Goal: Transaction & Acquisition: Purchase product/service

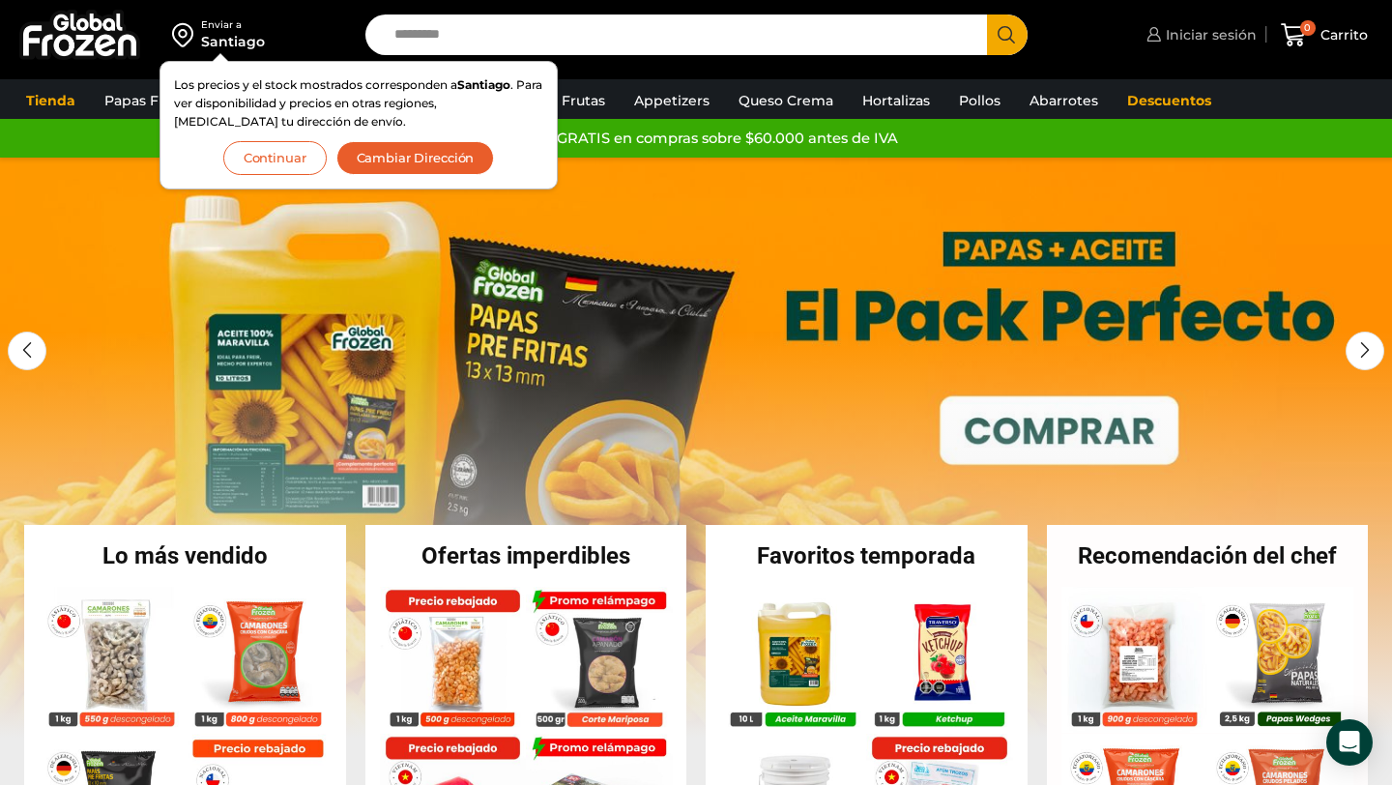
click at [1210, 46] on link "Iniciar sesión" at bounding box center [1199, 34] width 115 height 39
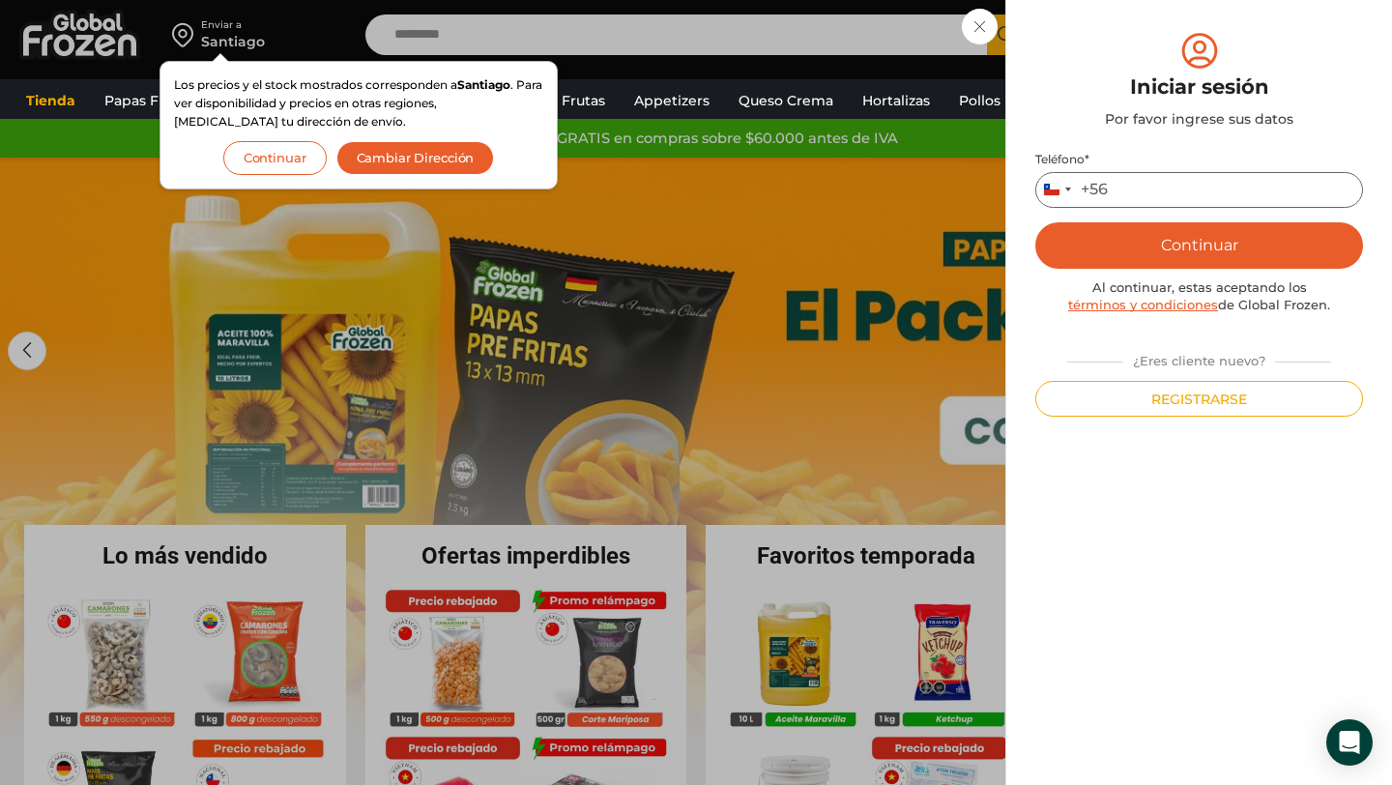
click at [1181, 190] on input "Teléfono *" at bounding box center [1200, 190] width 328 height 36
click at [1198, 241] on button "Continuar" at bounding box center [1200, 245] width 328 height 46
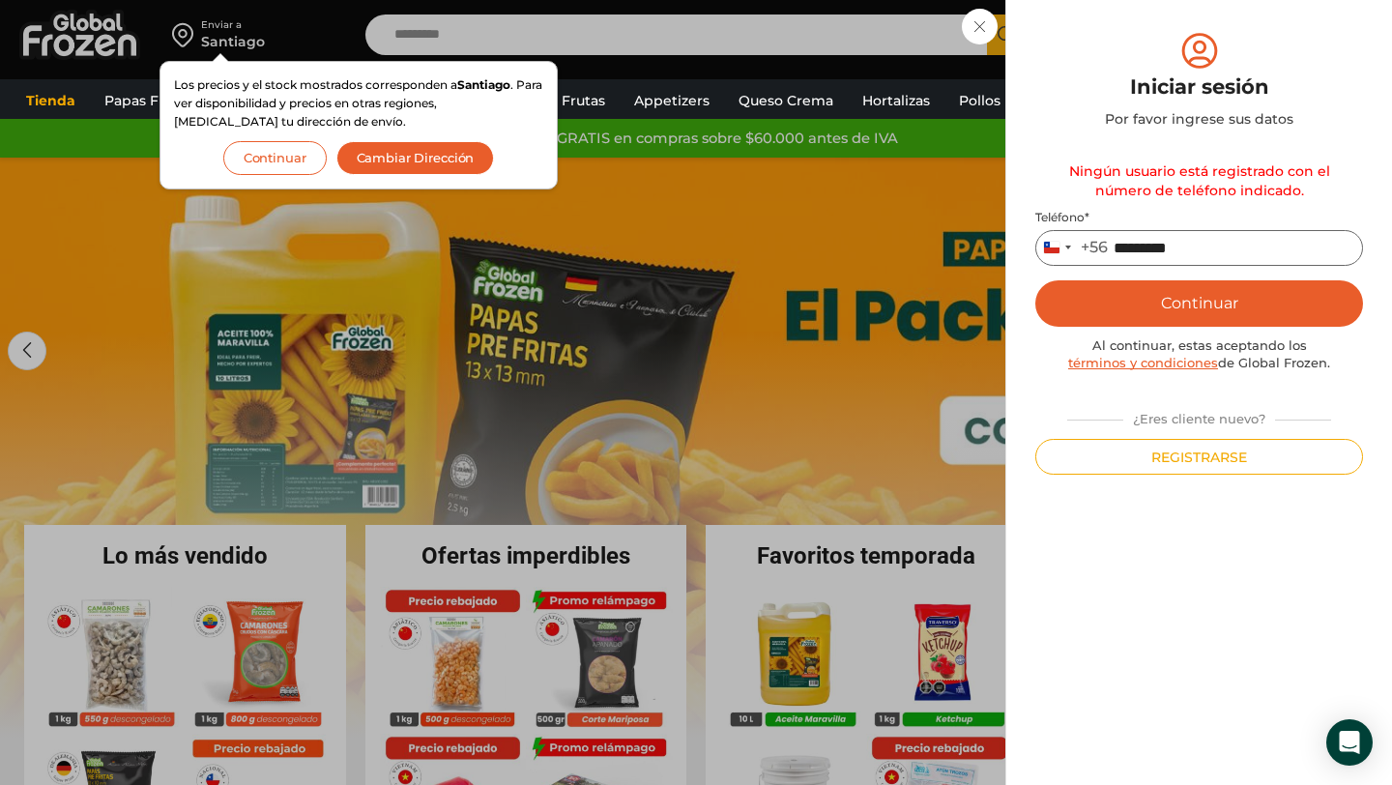
click at [1208, 251] on input "*********" at bounding box center [1200, 248] width 328 height 36
type input "*********"
click at [1238, 317] on button "Continuar" at bounding box center [1200, 303] width 328 height 46
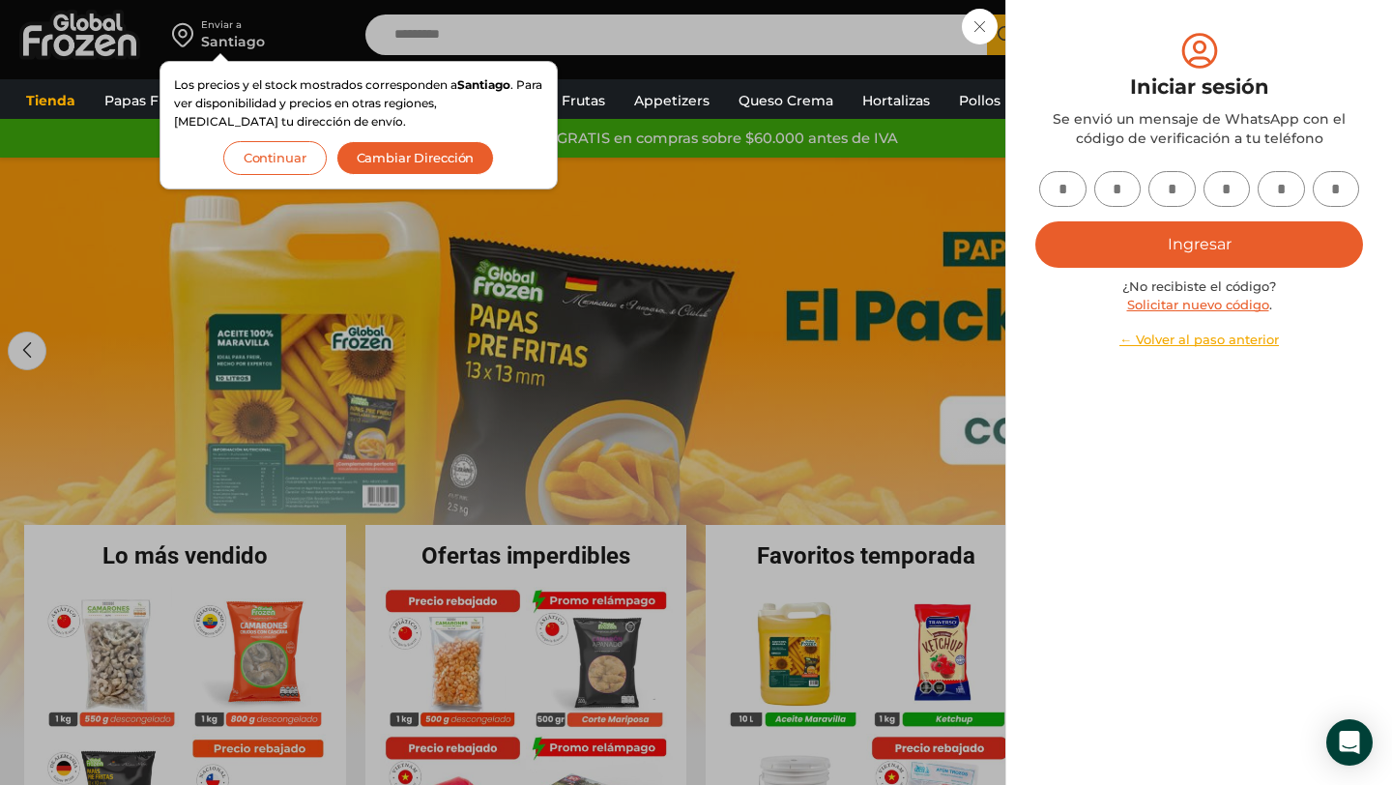
click at [1062, 184] on input "text" at bounding box center [1062, 189] width 47 height 36
type input "*"
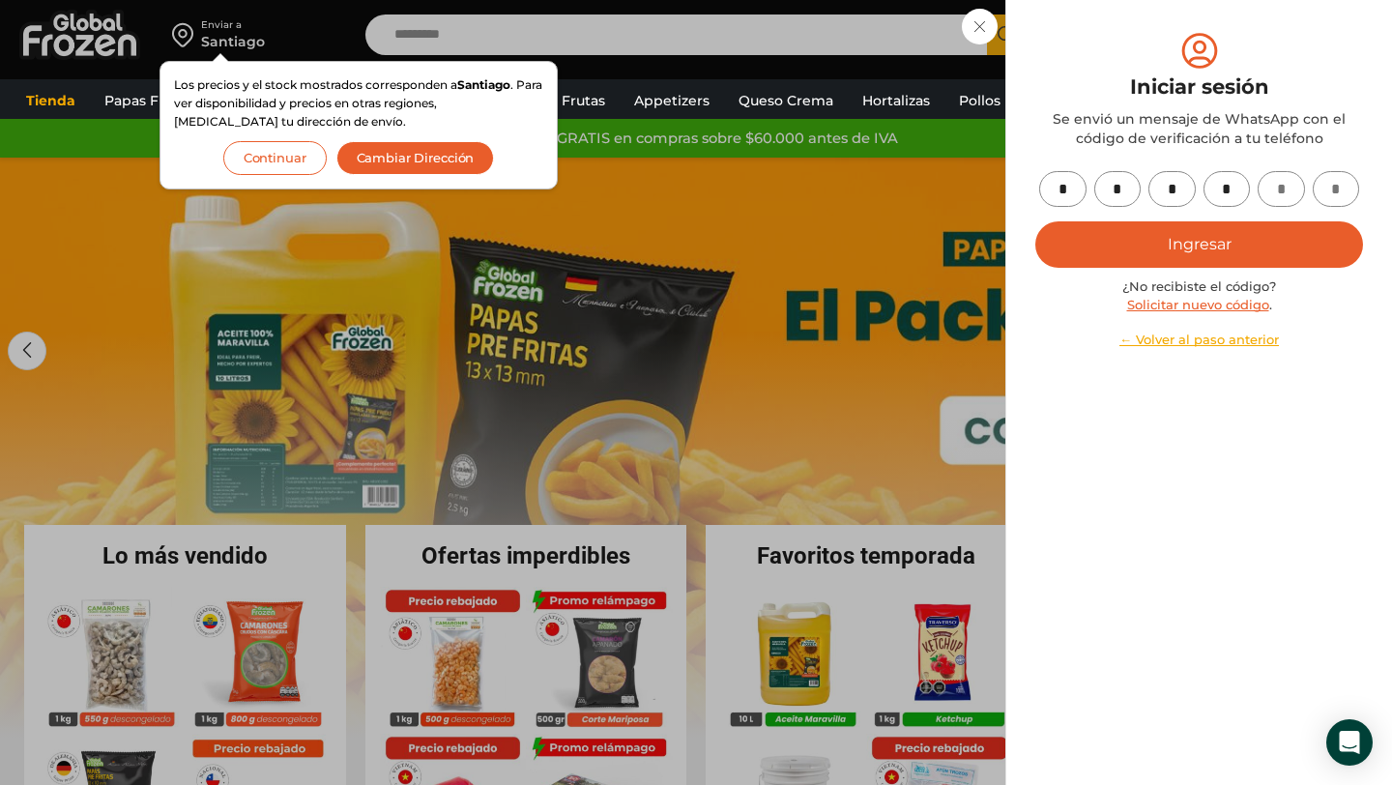
type input "*"
click at [1160, 246] on button "Ingresar" at bounding box center [1200, 244] width 328 height 46
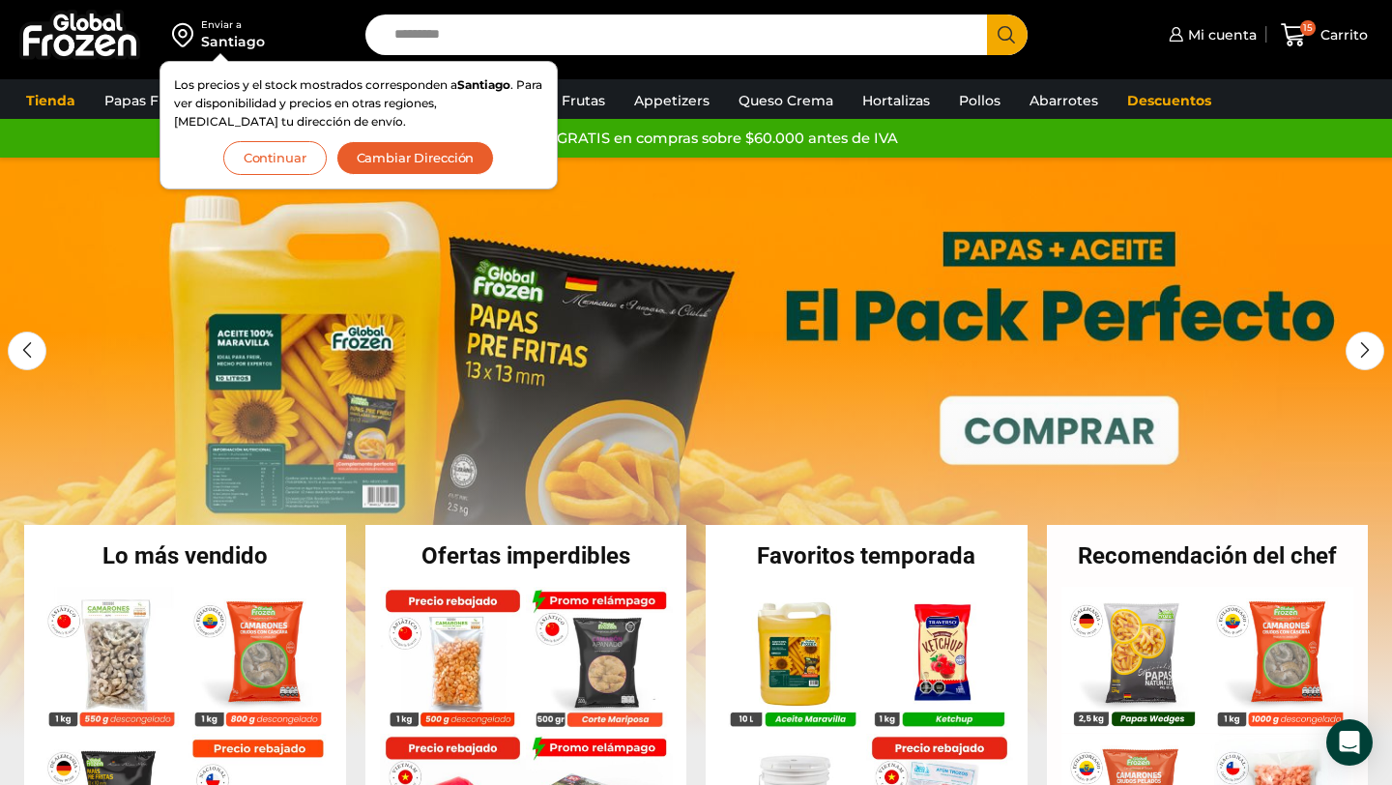
click at [287, 150] on button "Continuar" at bounding box center [274, 158] width 103 height 34
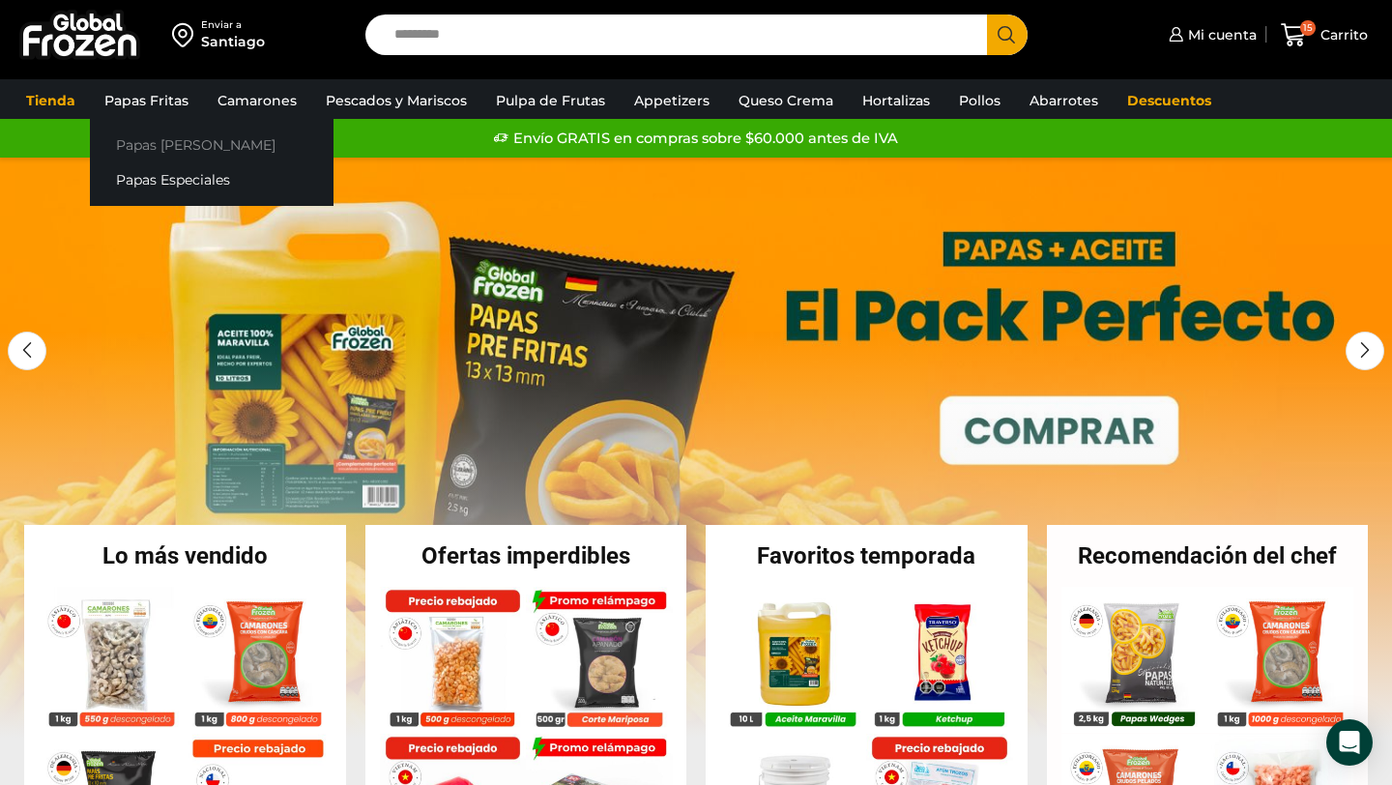
click at [166, 148] on link "Papas [PERSON_NAME]" at bounding box center [212, 145] width 244 height 36
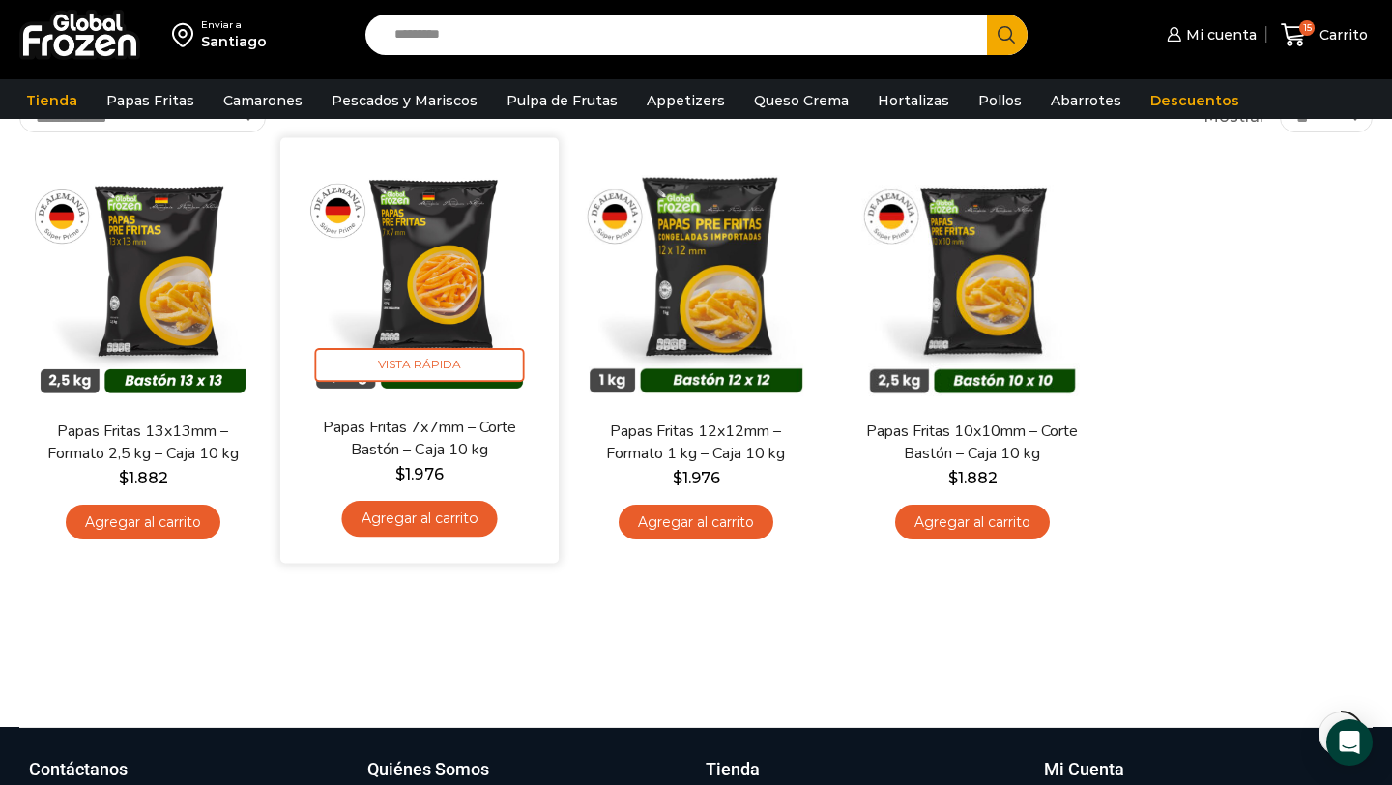
scroll to position [143, 0]
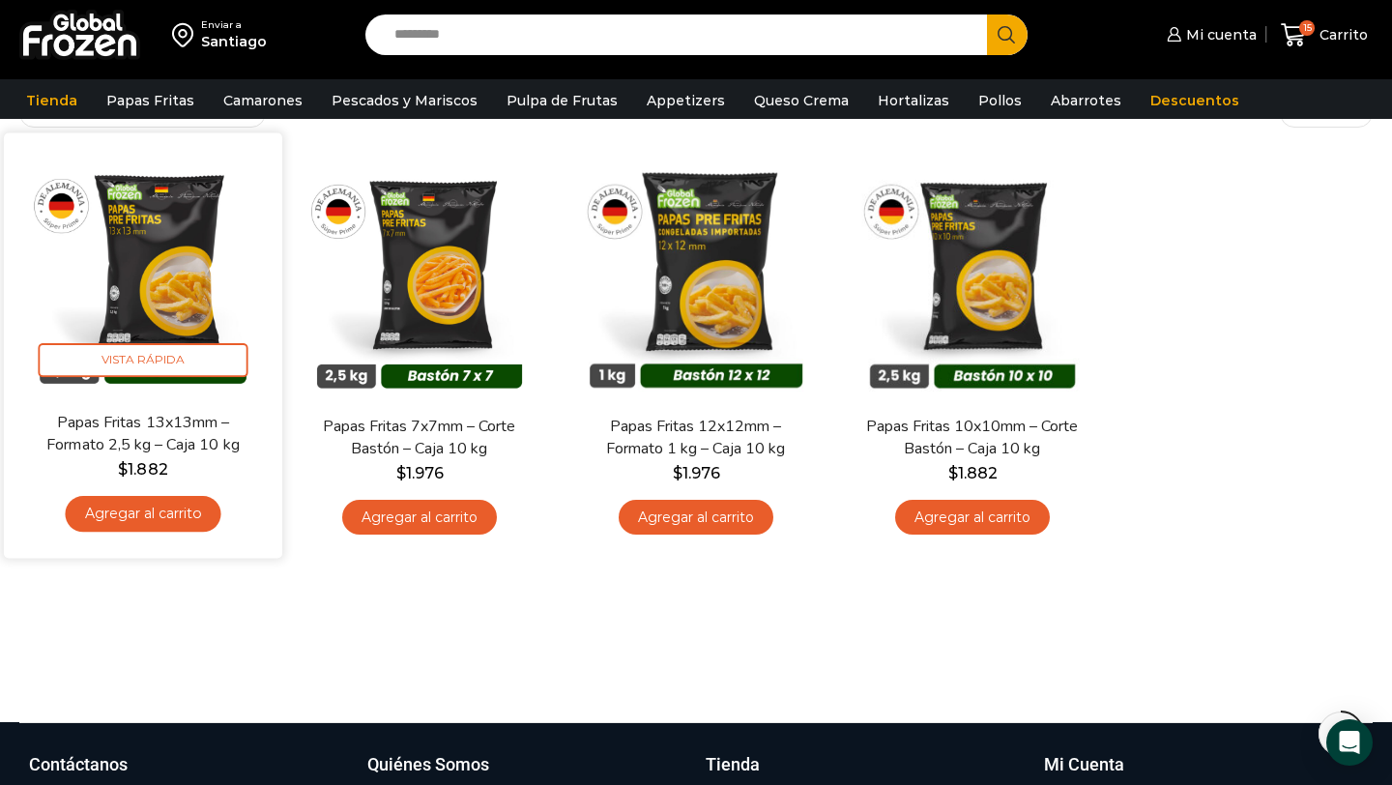
click at [185, 532] on div "Papas Fritas 13x13mm – Formato 2,5 kg – Caja 10 kg $ 1.882 Agregar al carrito" at bounding box center [142, 477] width 249 height 132
click at [185, 529] on link "Agregar al carrito" at bounding box center [143, 514] width 156 height 36
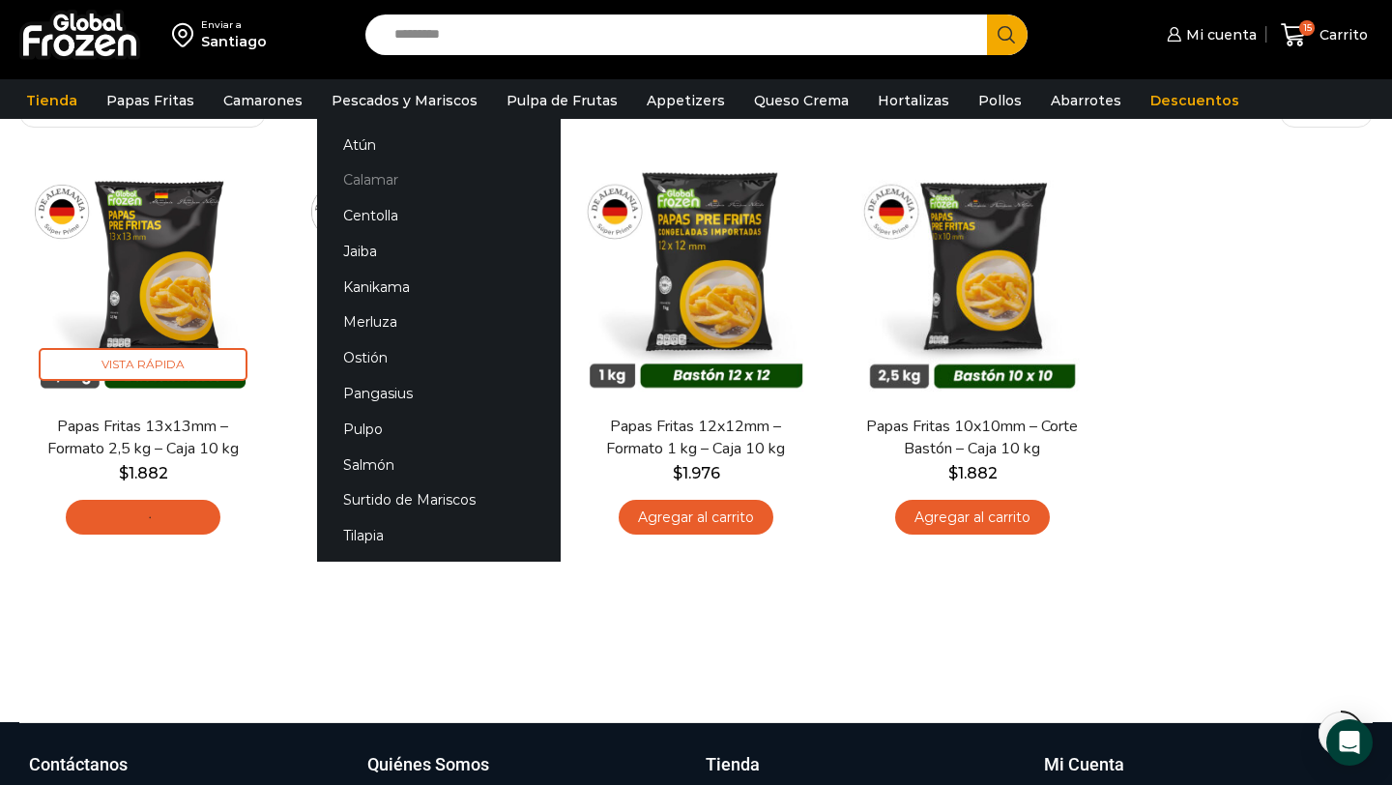
click at [361, 175] on link "Calamar" at bounding box center [439, 180] width 244 height 36
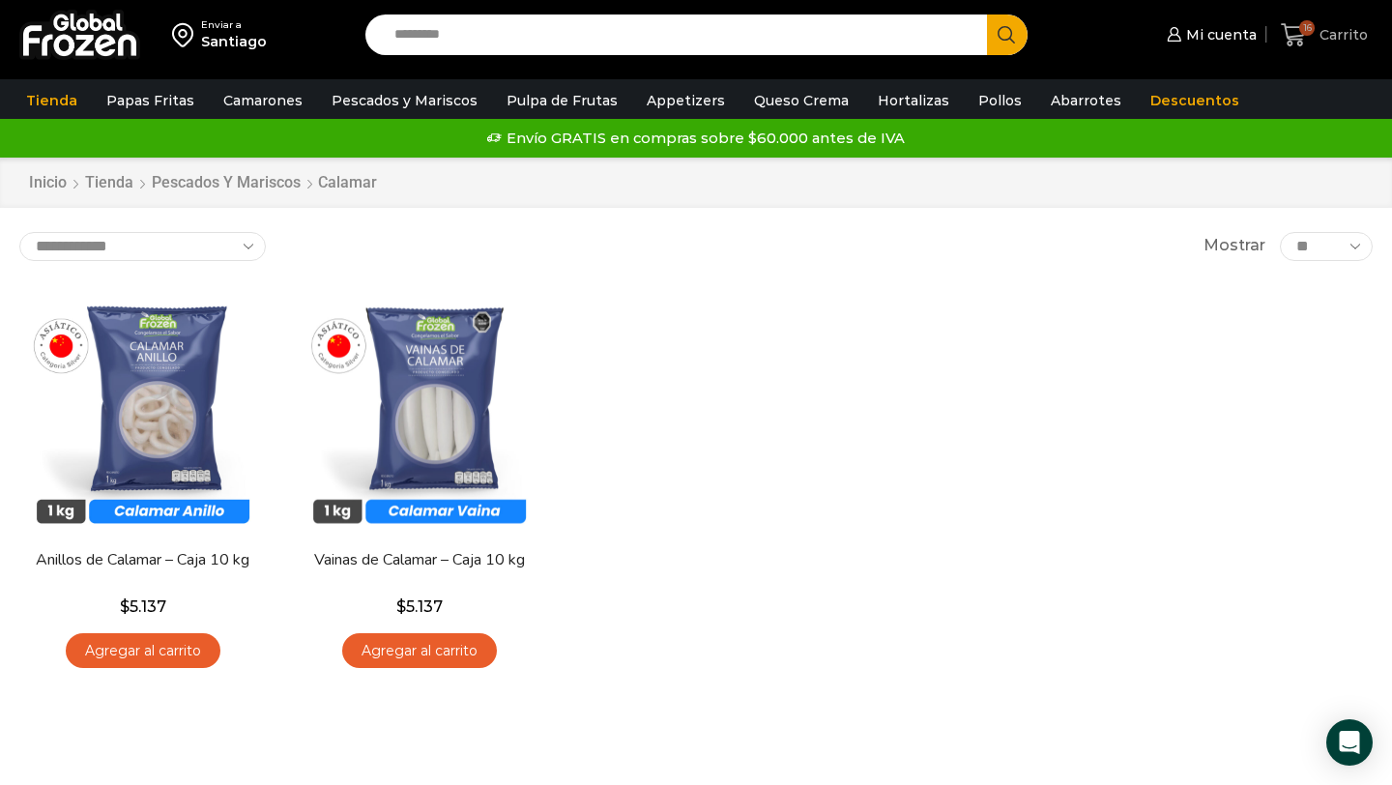
click at [1299, 28] on icon at bounding box center [1294, 35] width 26 height 26
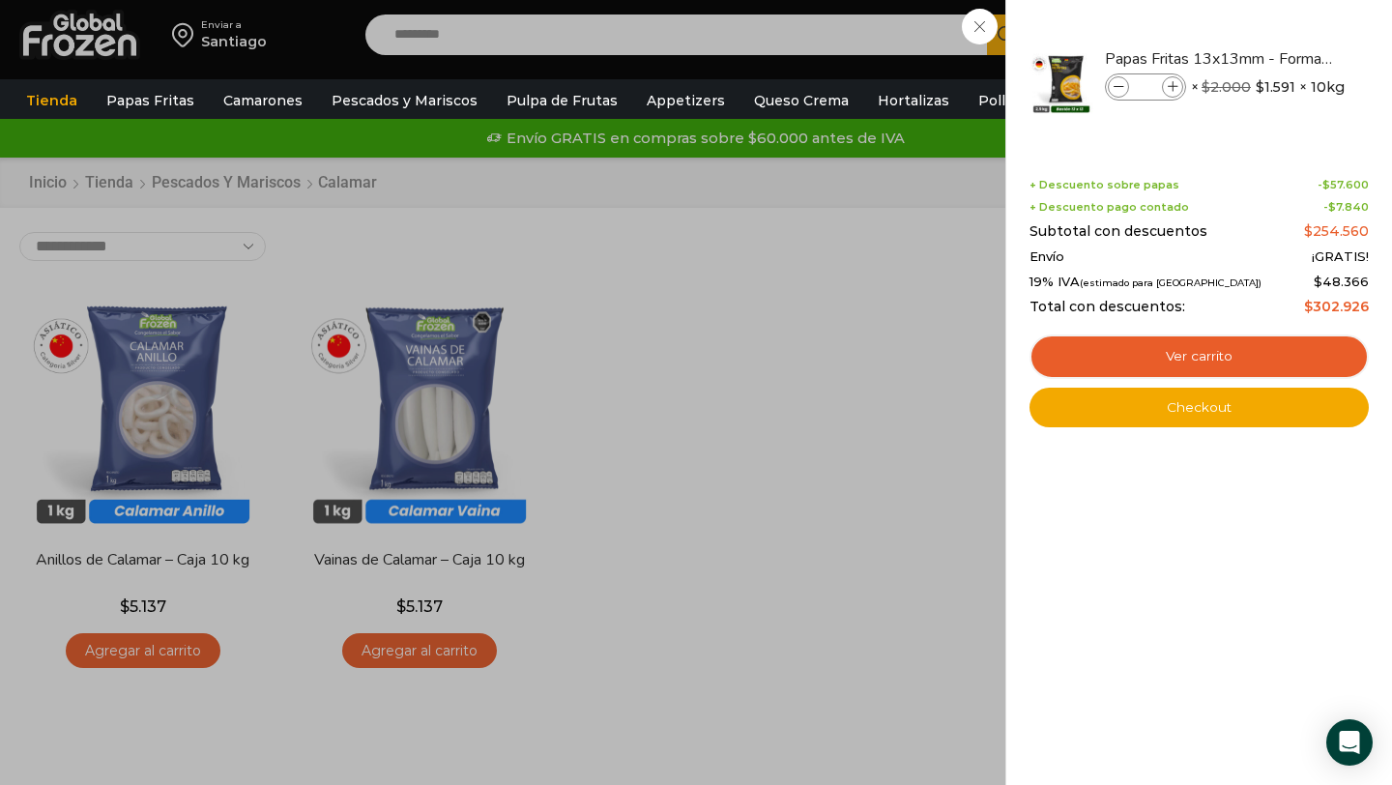
click at [1276, 58] on div "16 [GEOGRAPHIC_DATA] 16 16 Shopping Cart **" at bounding box center [1324, 35] width 97 height 45
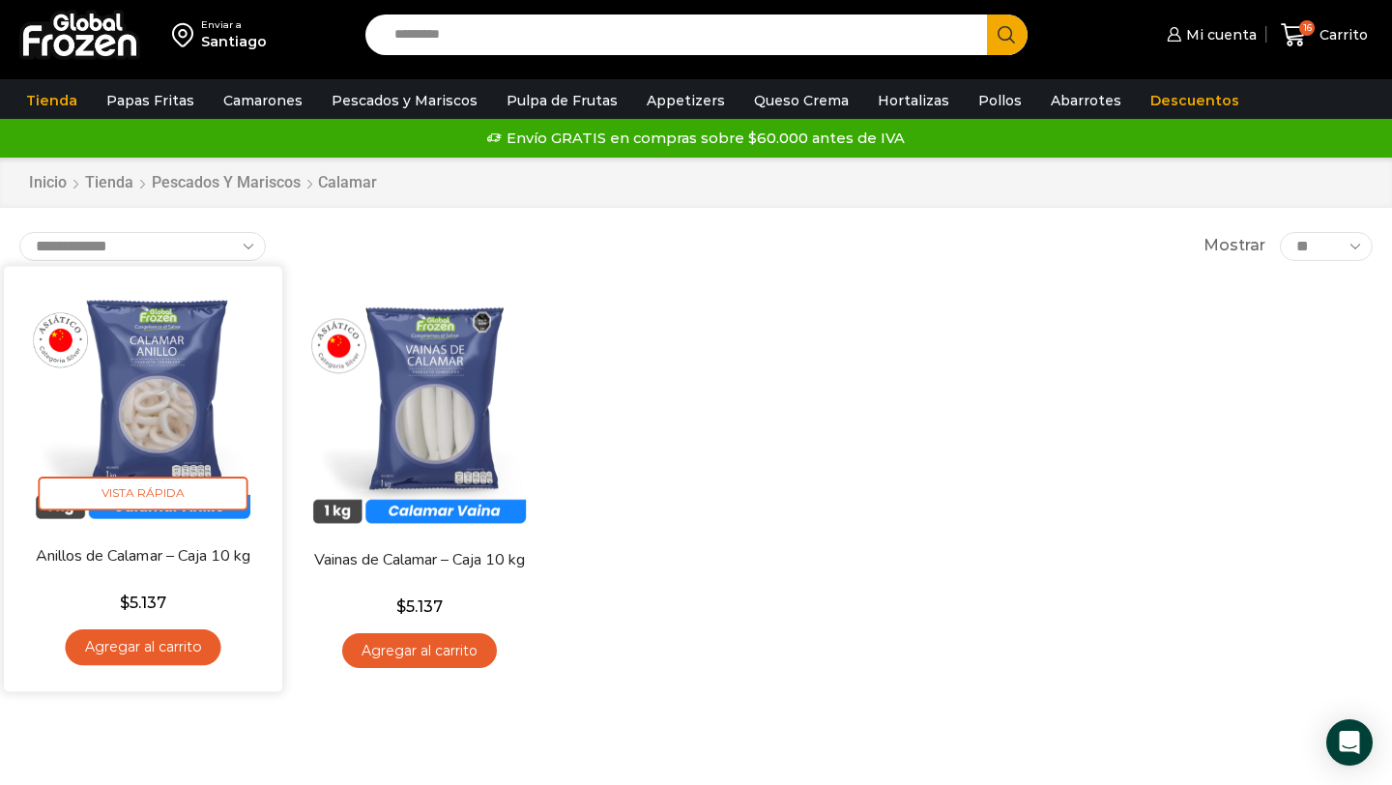
click at [162, 646] on link "Agregar al carrito" at bounding box center [143, 647] width 156 height 36
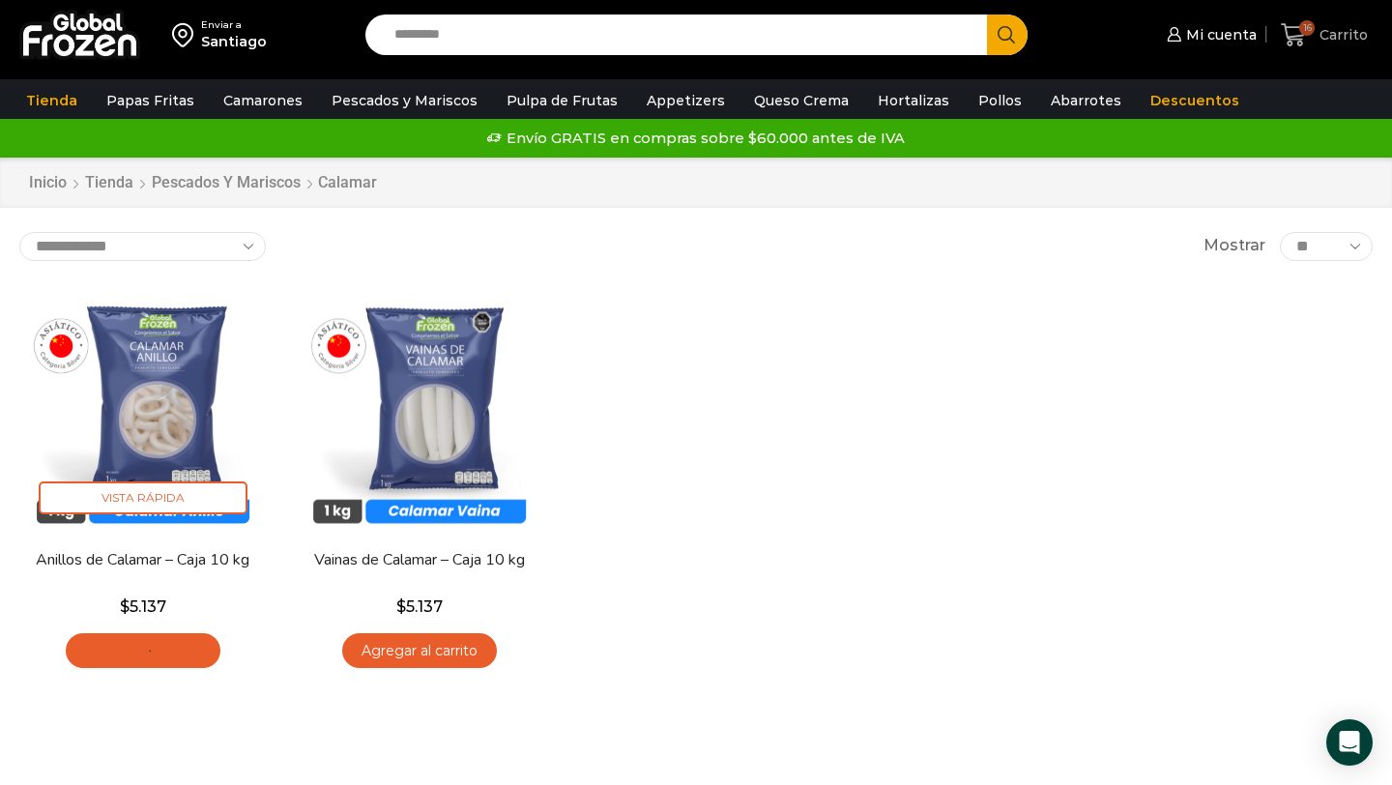
click at [1316, 27] on span "Carrito" at bounding box center [1341, 34] width 53 height 19
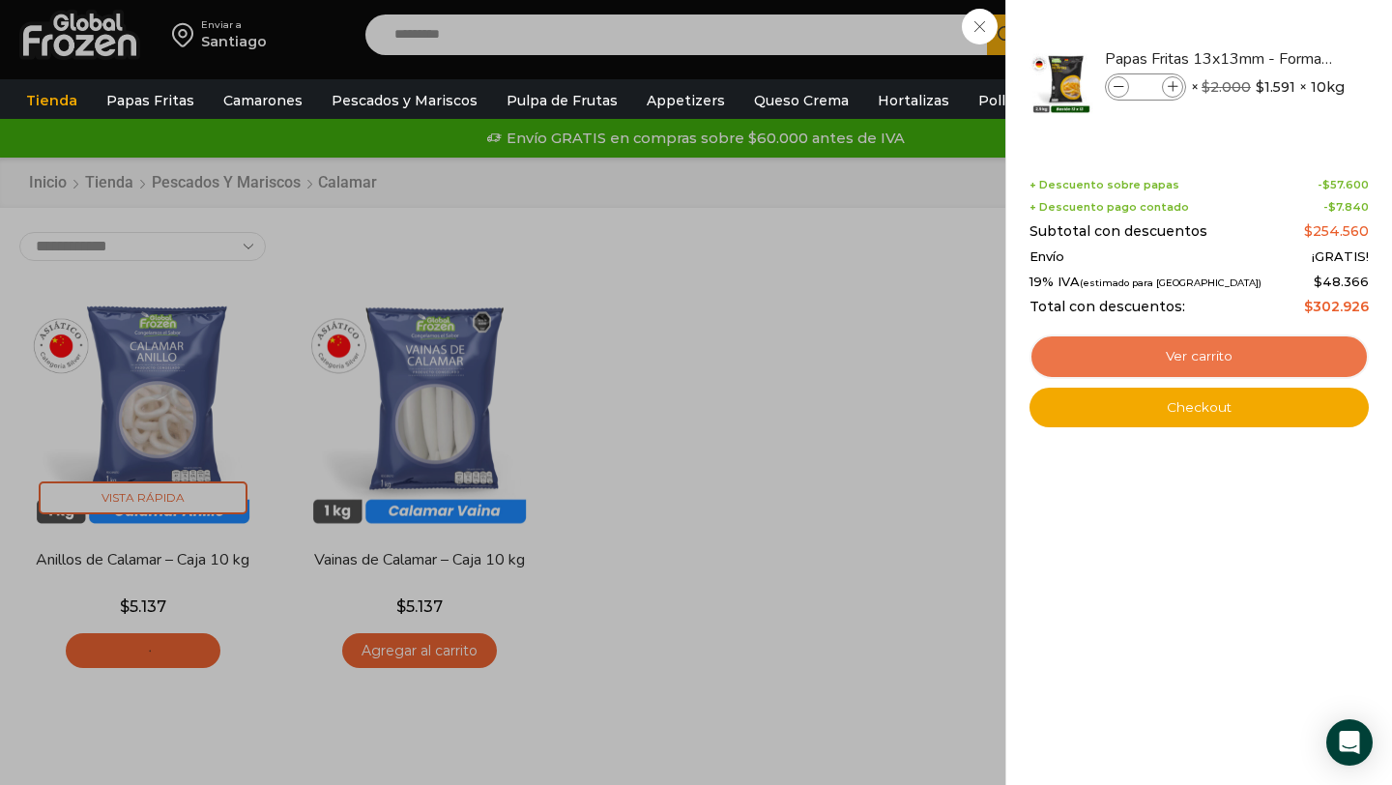
click at [1220, 363] on link "Ver carrito" at bounding box center [1199, 357] width 339 height 44
click at [1276, 58] on div "16 Carrito 16 16 Shopping Cart **" at bounding box center [1324, 35] width 97 height 45
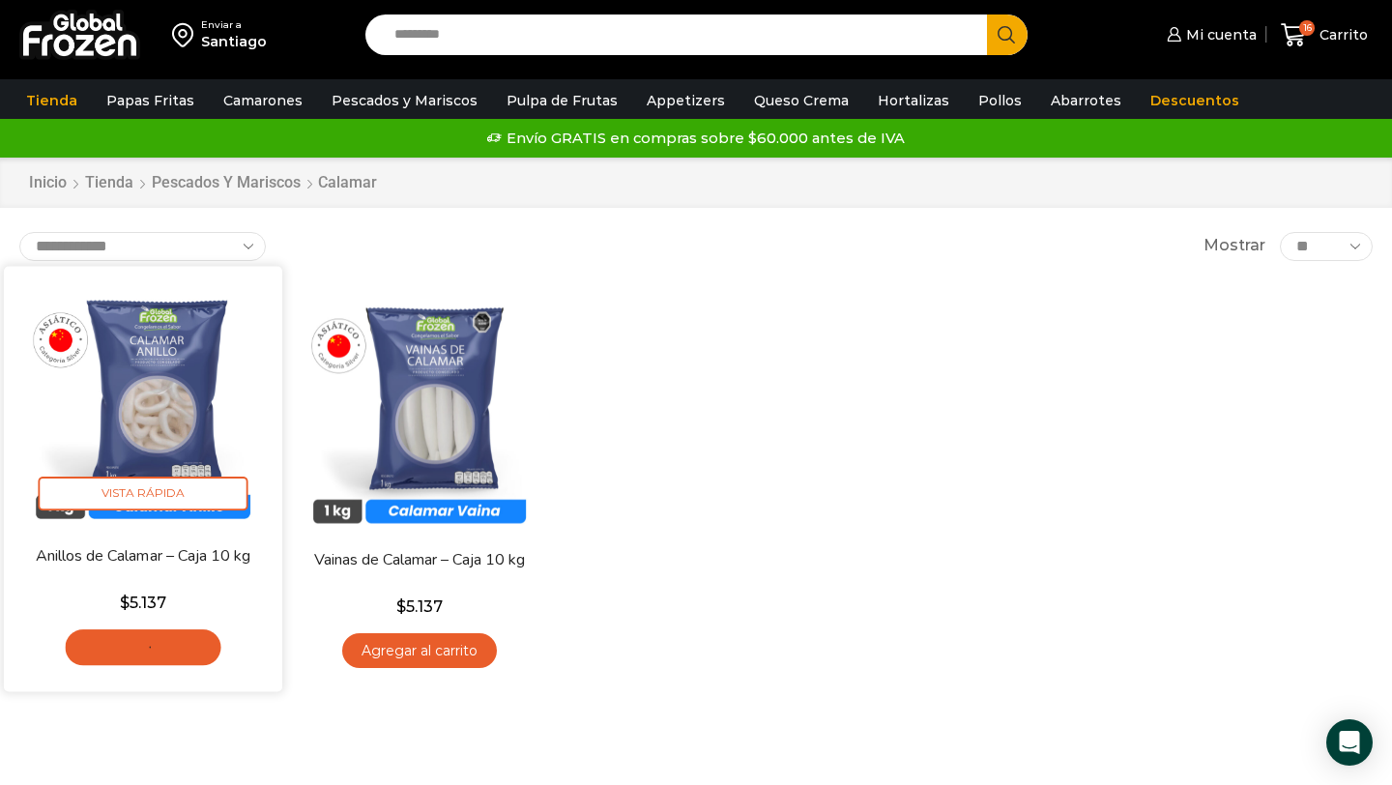
click at [147, 644] on icon "Agregar al carrito: “Anillos de Calamar - Caja 10 kg”" at bounding box center [143, 647] width 32 height 32
click at [137, 651] on icon "Agregar al carrito: “Anillos de Calamar - Caja 10 kg”" at bounding box center [143, 647] width 32 height 32
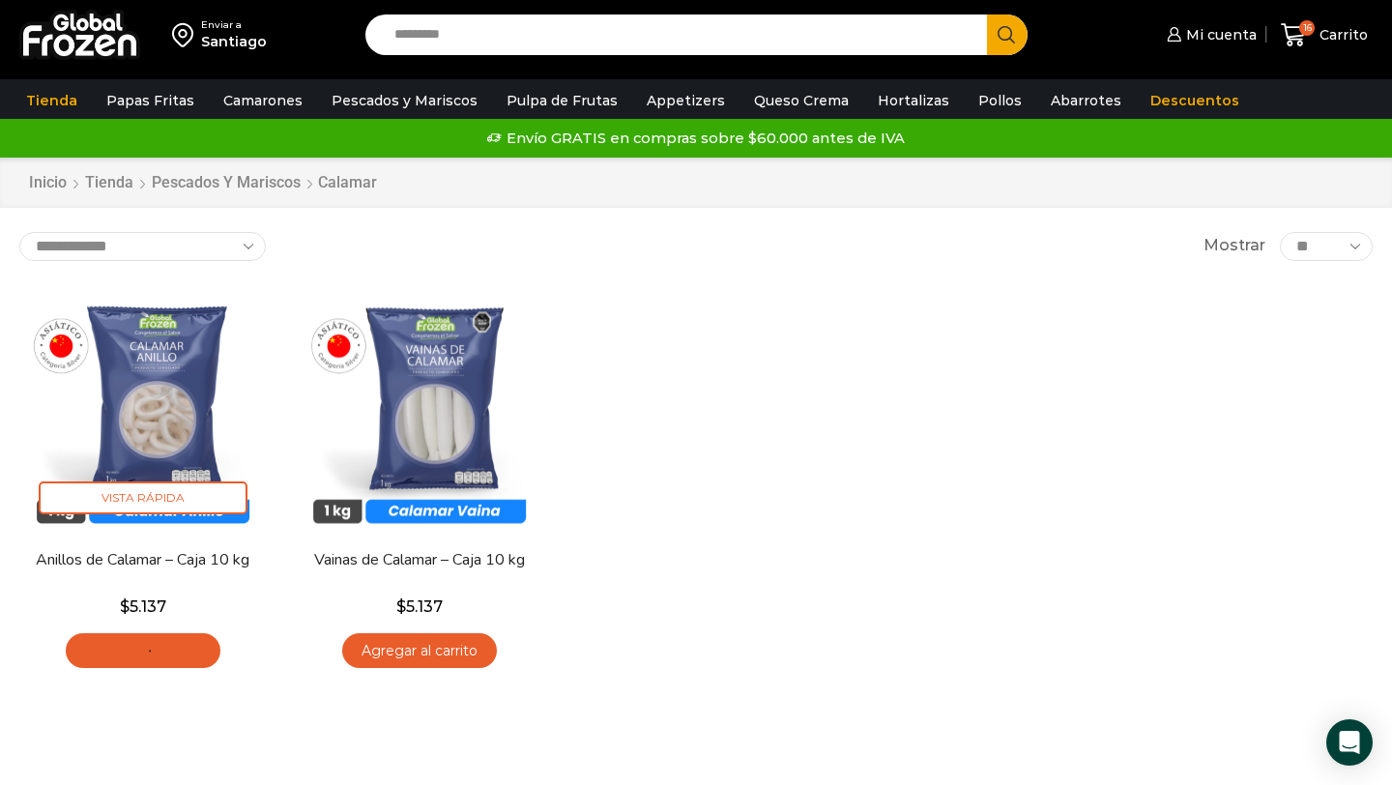
click at [677, 211] on div "Enviar a Santiago Search input Search Mi cuenta Pedidos" at bounding box center [696, 428] width 1392 height 856
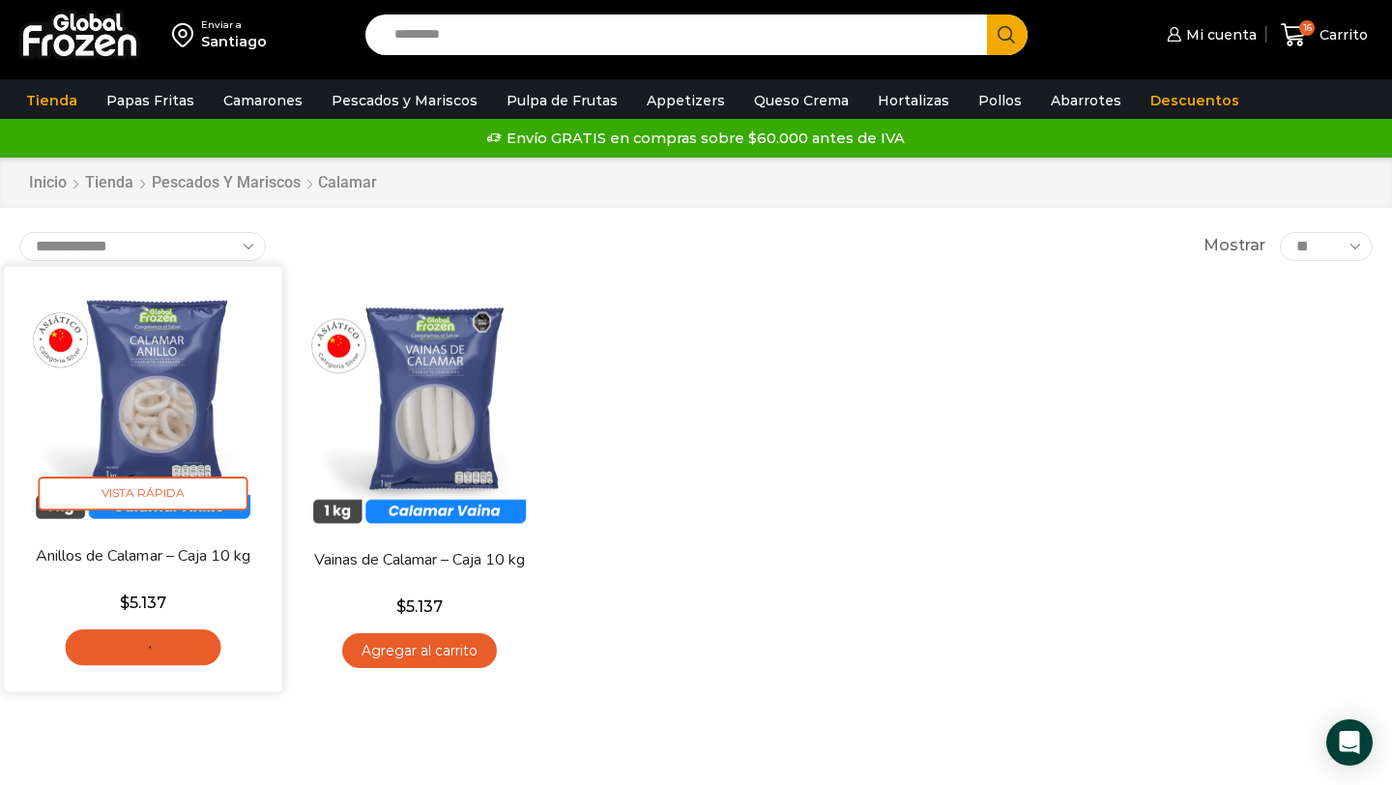
click at [162, 643] on link "Agregar al carrito" at bounding box center [143, 647] width 156 height 36
click at [131, 484] on span "Vista Rápida" at bounding box center [144, 494] width 210 height 34
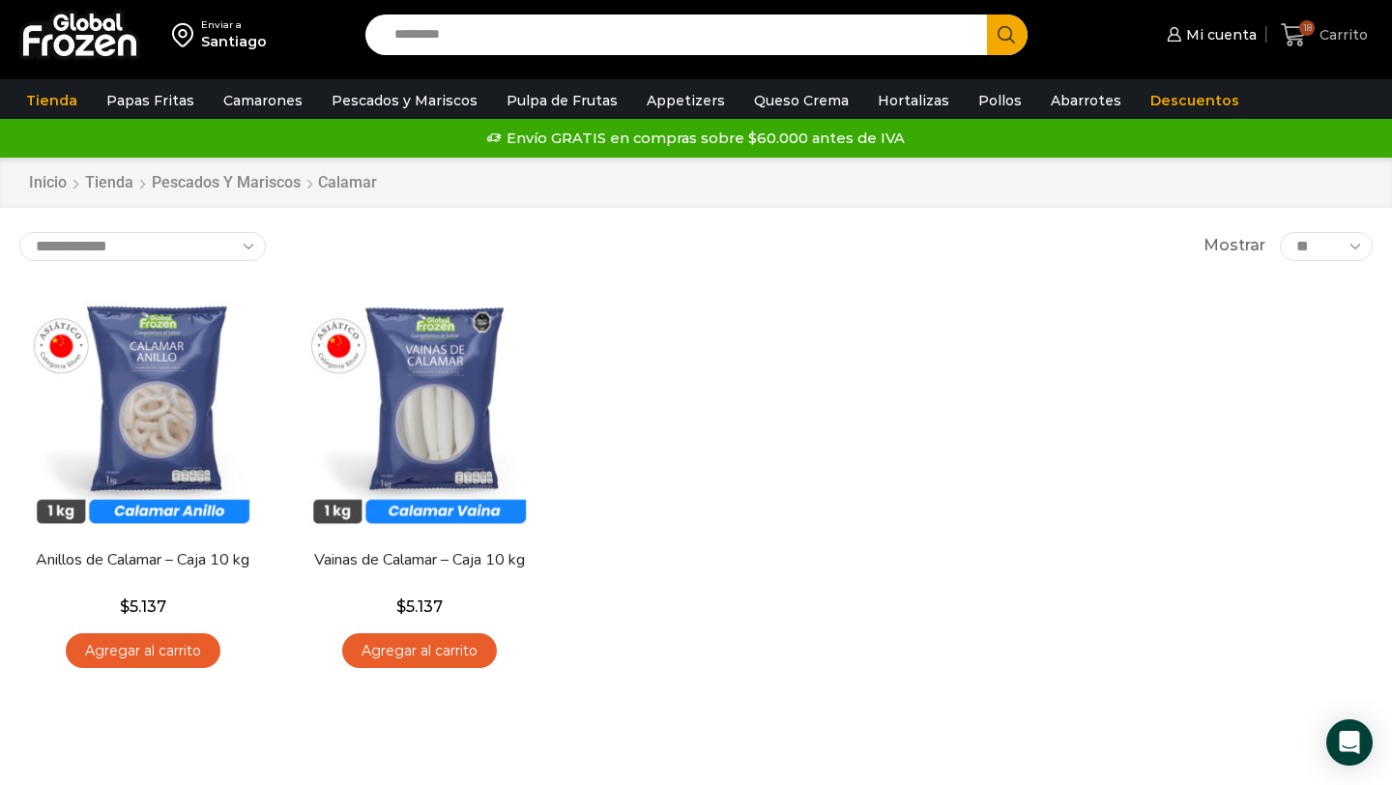
click at [1305, 54] on link "18 [GEOGRAPHIC_DATA]" at bounding box center [1324, 35] width 97 height 45
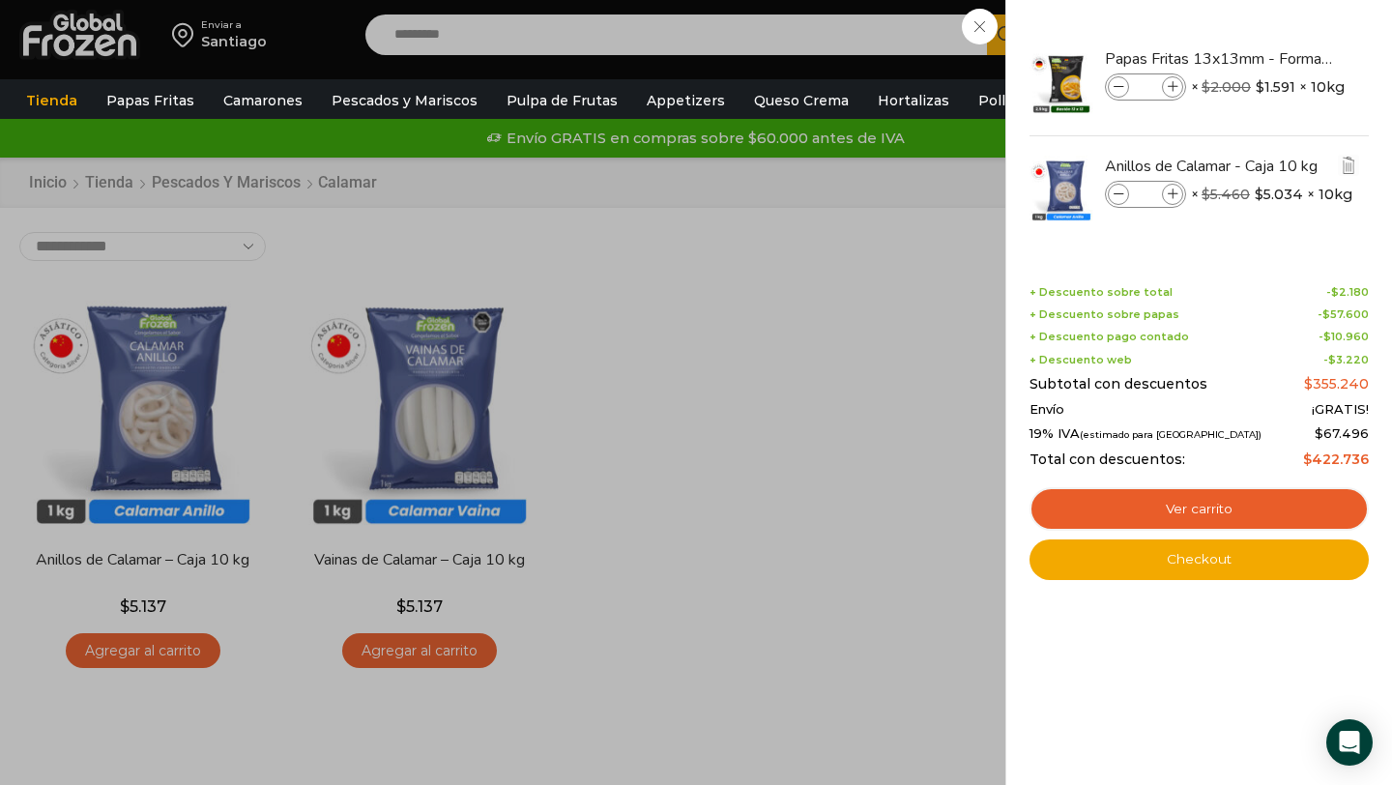
click at [1174, 192] on icon at bounding box center [1173, 195] width 11 height 11
type input "*"
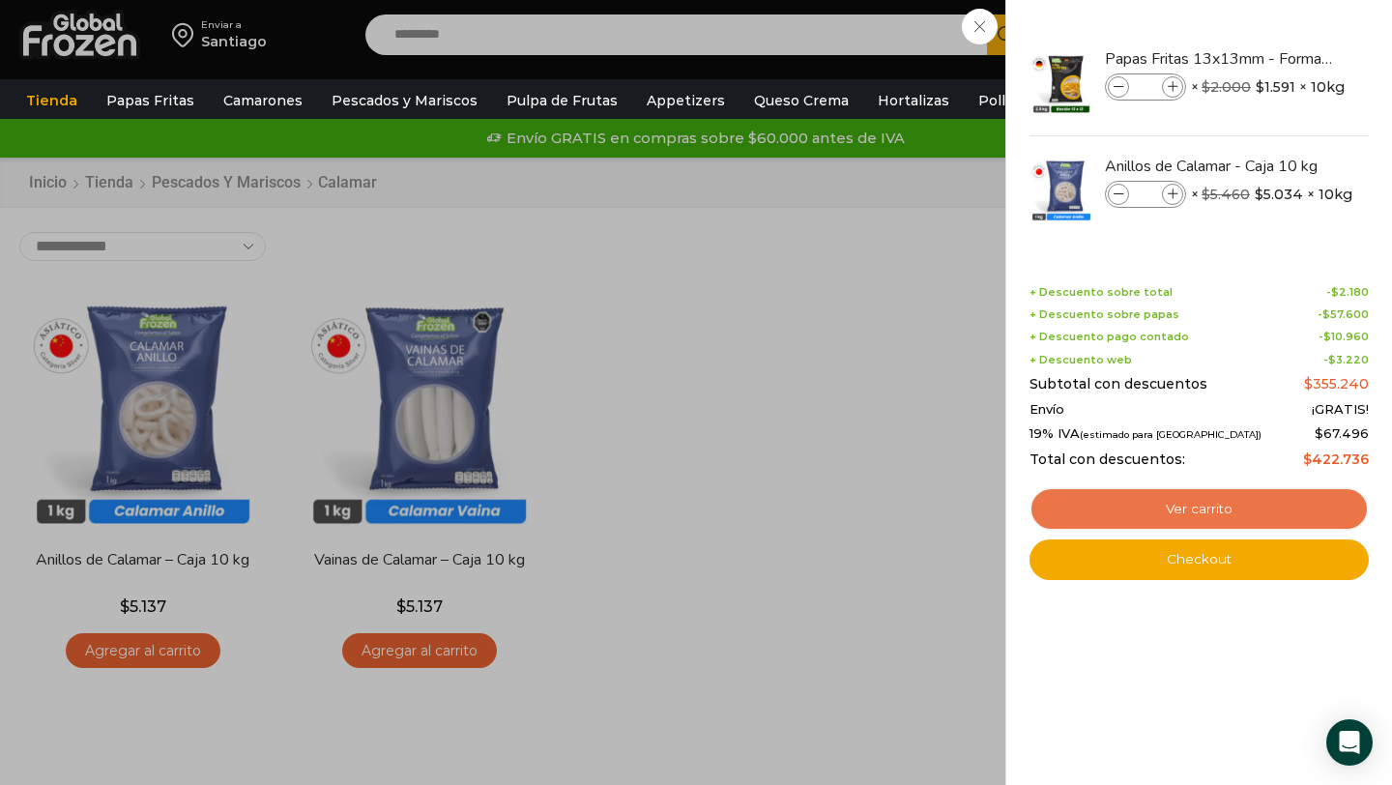
click at [1218, 509] on link "Ver carrito" at bounding box center [1199, 509] width 339 height 44
click at [1253, 490] on link "Ver carrito" at bounding box center [1199, 509] width 339 height 44
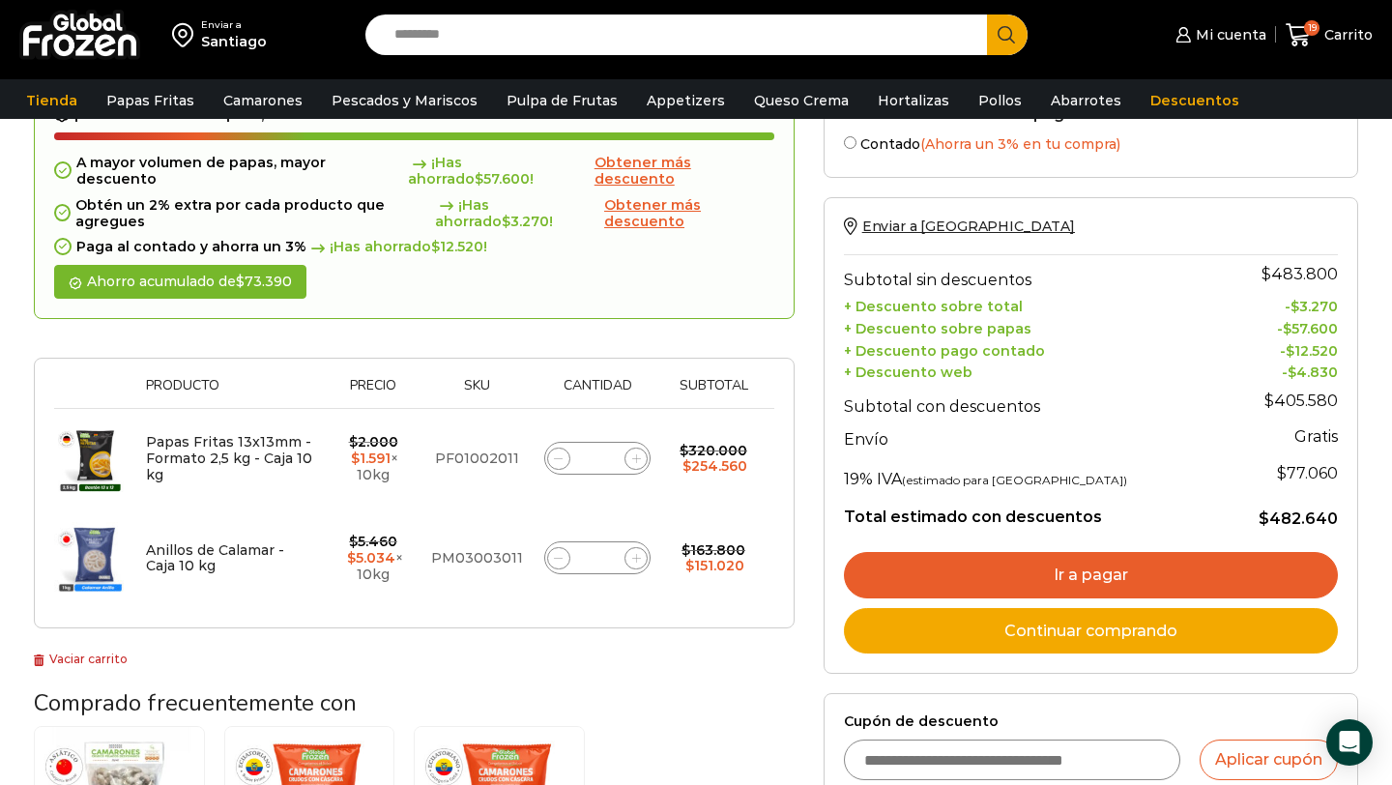
scroll to position [215, 0]
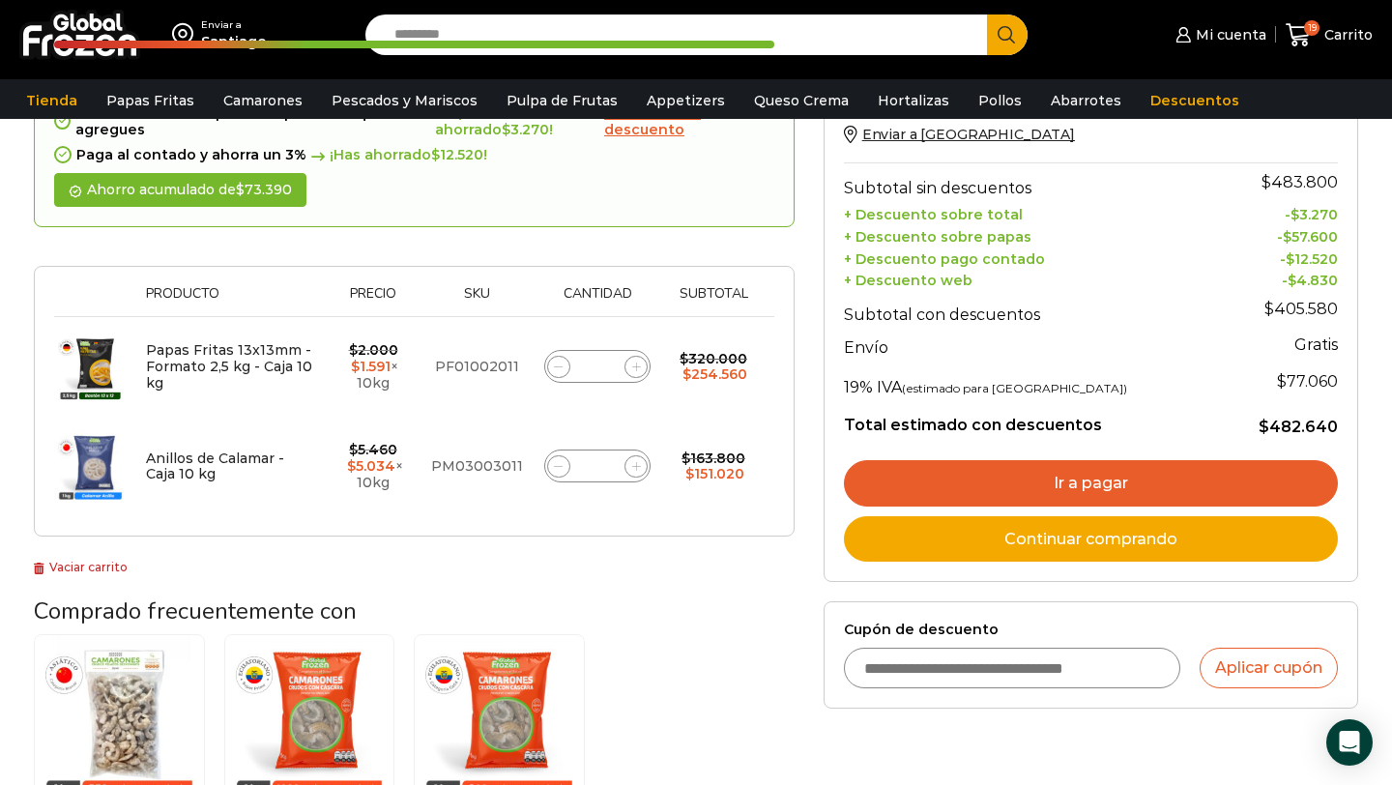
click at [1009, 479] on link "Ir a pagar" at bounding box center [1091, 483] width 494 height 46
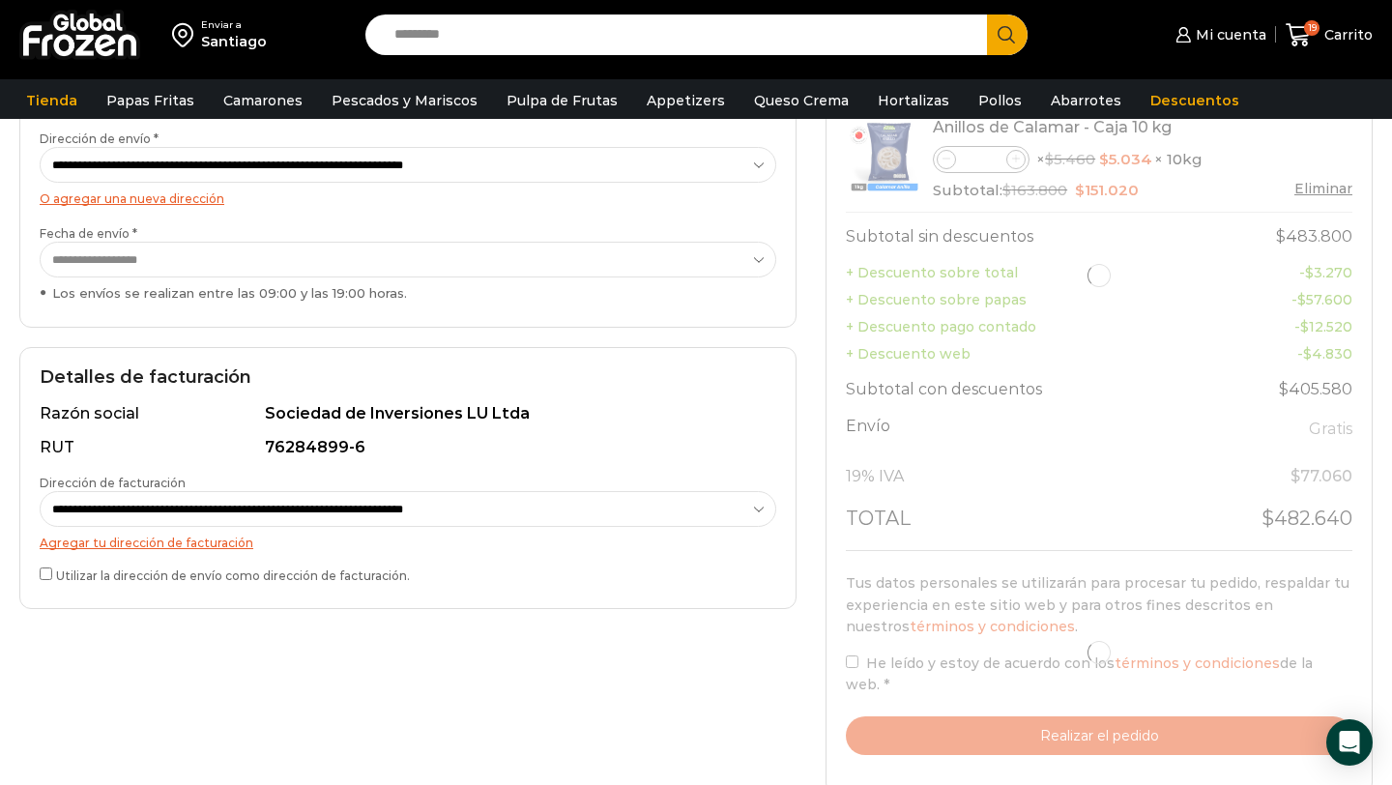
scroll to position [348, 0]
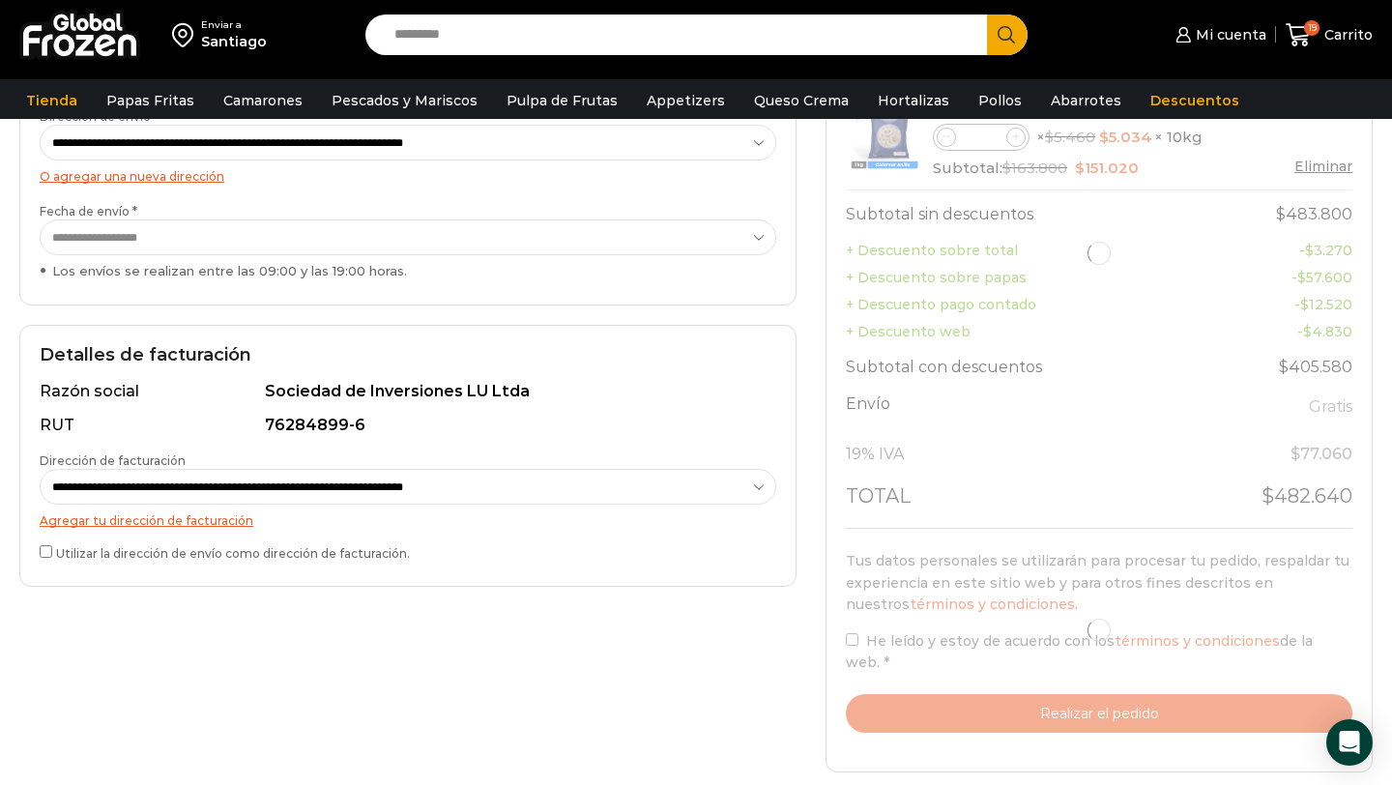
click at [854, 648] on div at bounding box center [1099, 631] width 507 height 205
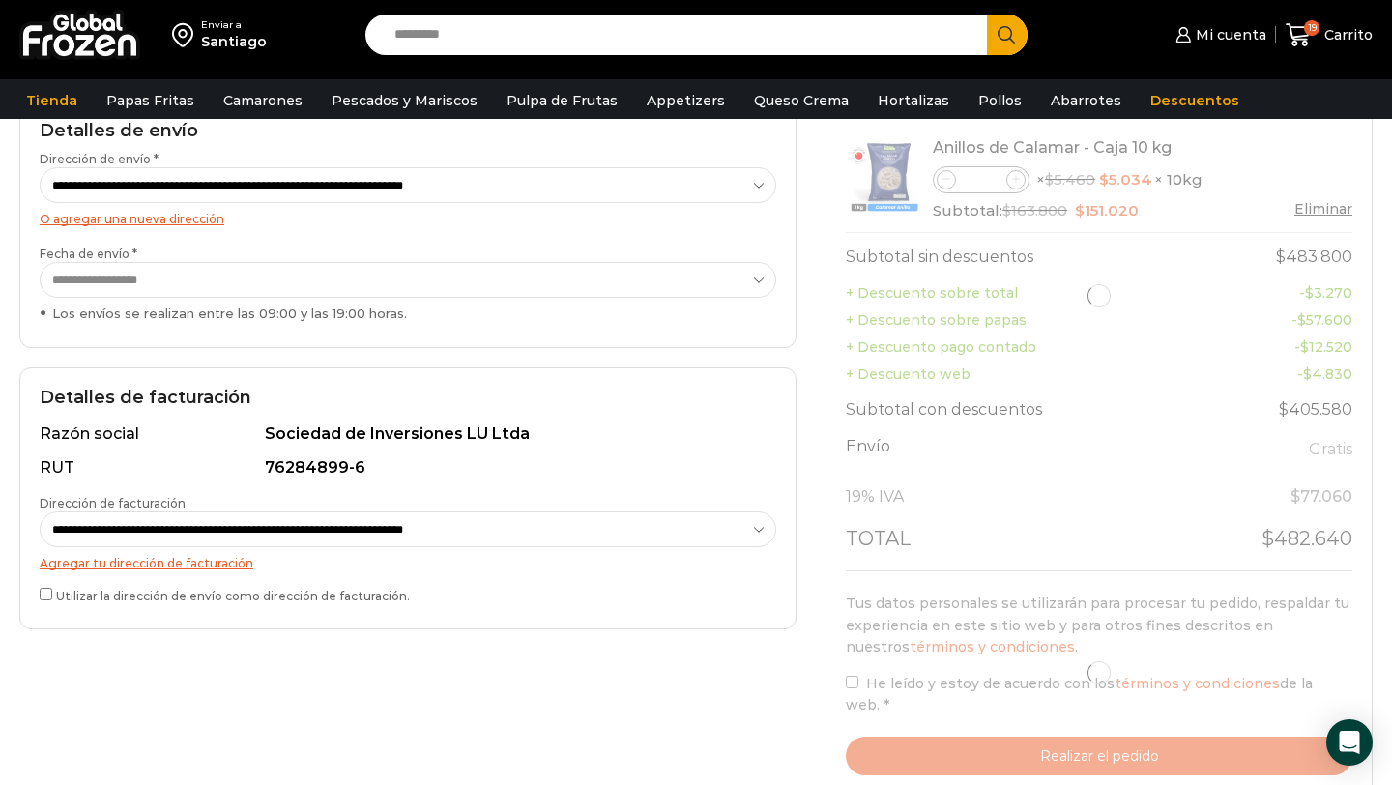
scroll to position [334, 0]
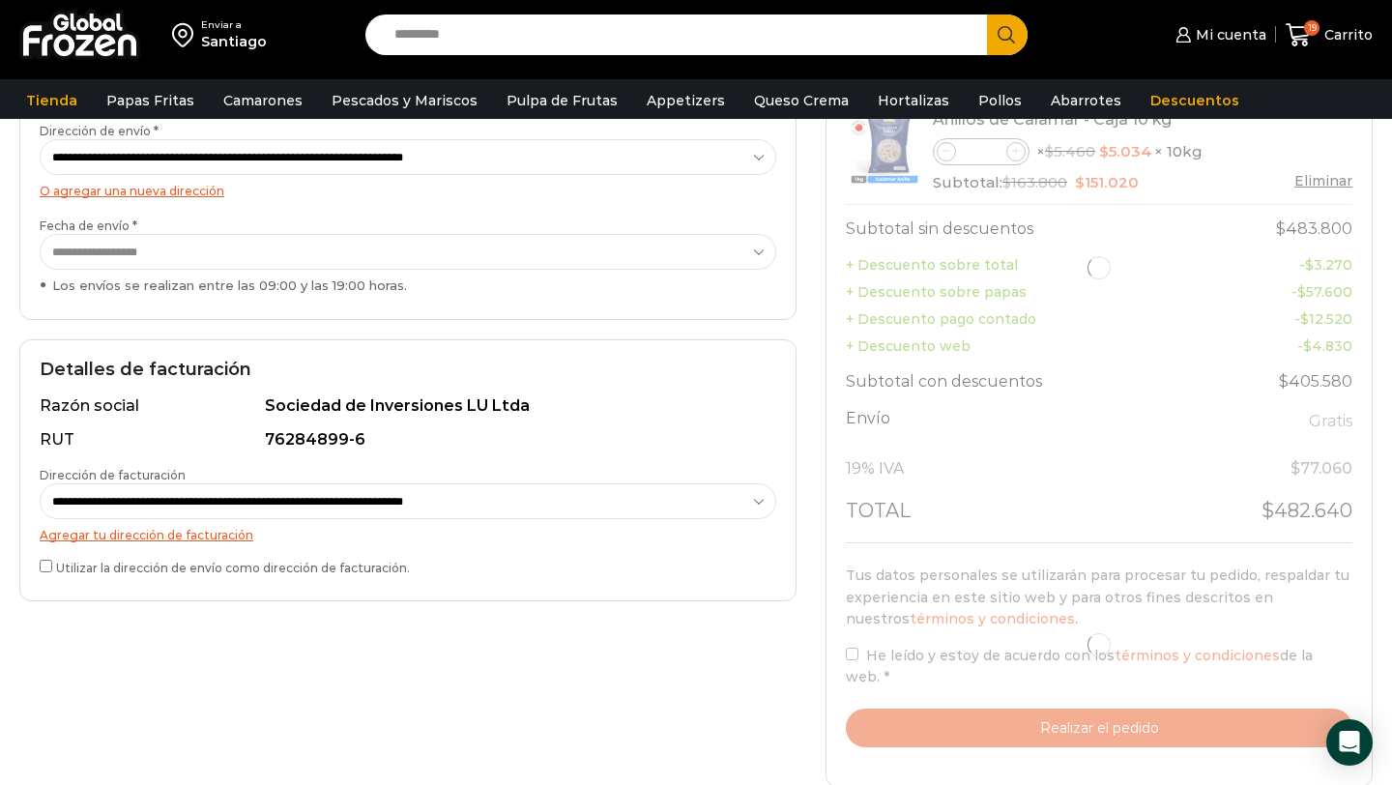
click at [39, 569] on div "**********" at bounding box center [407, 470] width 777 height 262
click at [740, 188] on div "O agregar una nueva dirección" at bounding box center [408, 191] width 737 height 22
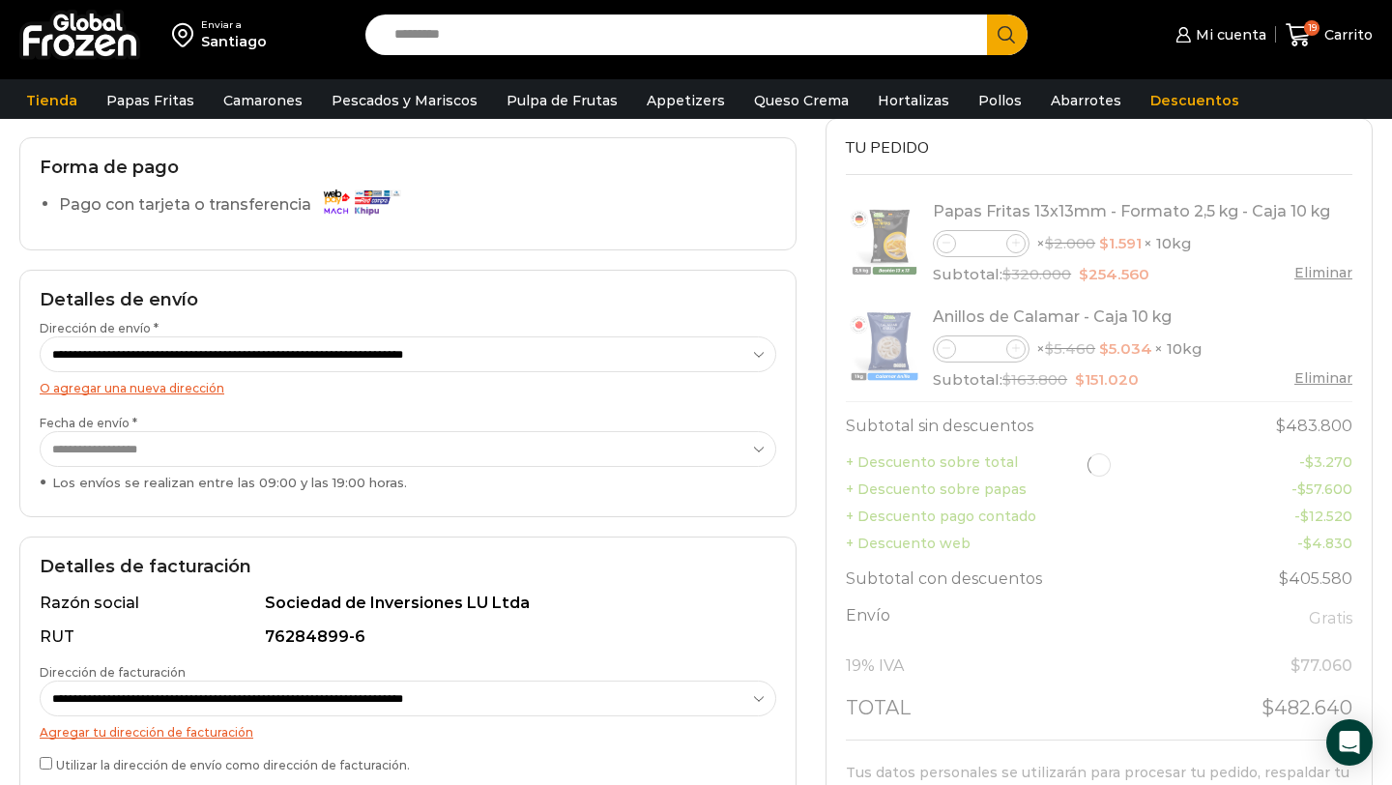
scroll to position [146, 0]
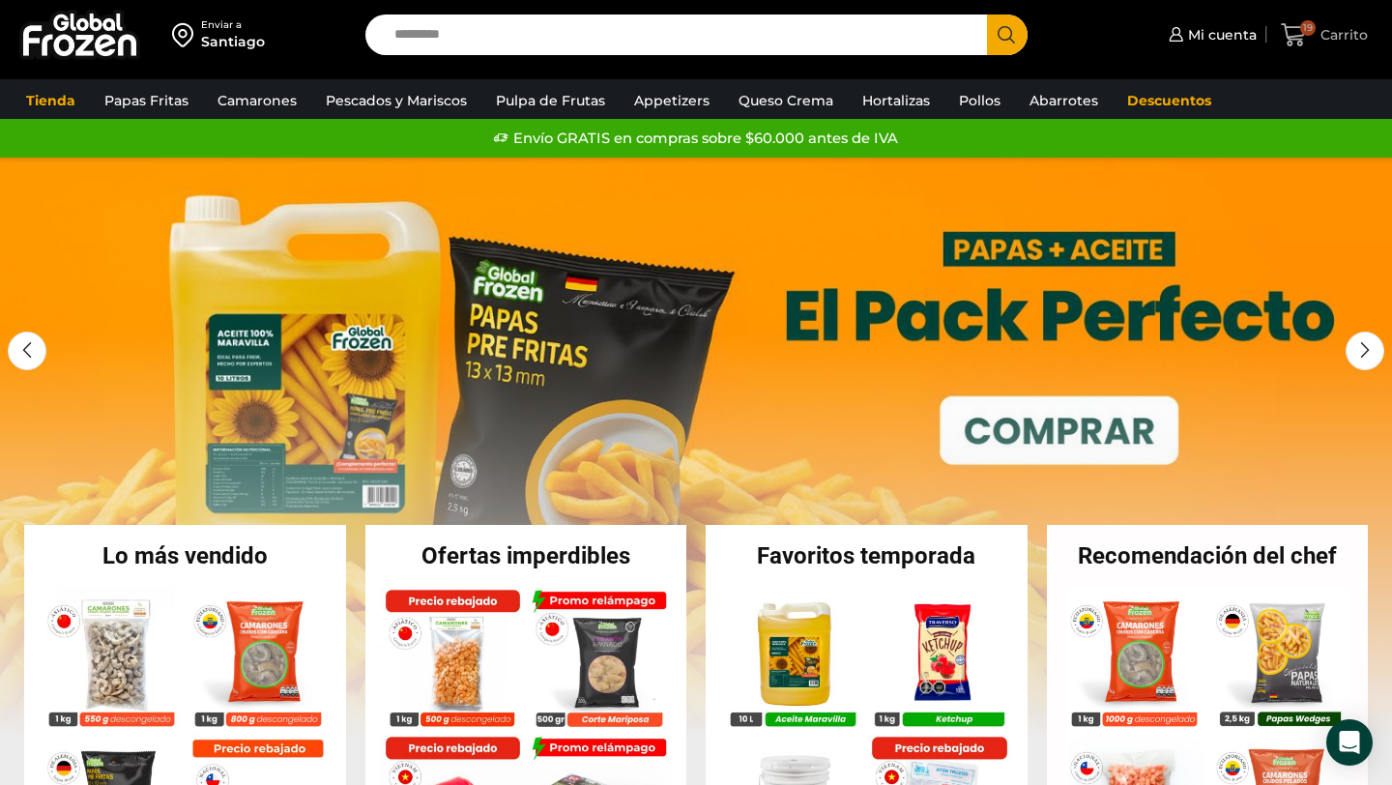
click at [1313, 44] on span "19" at bounding box center [1298, 35] width 34 height 26
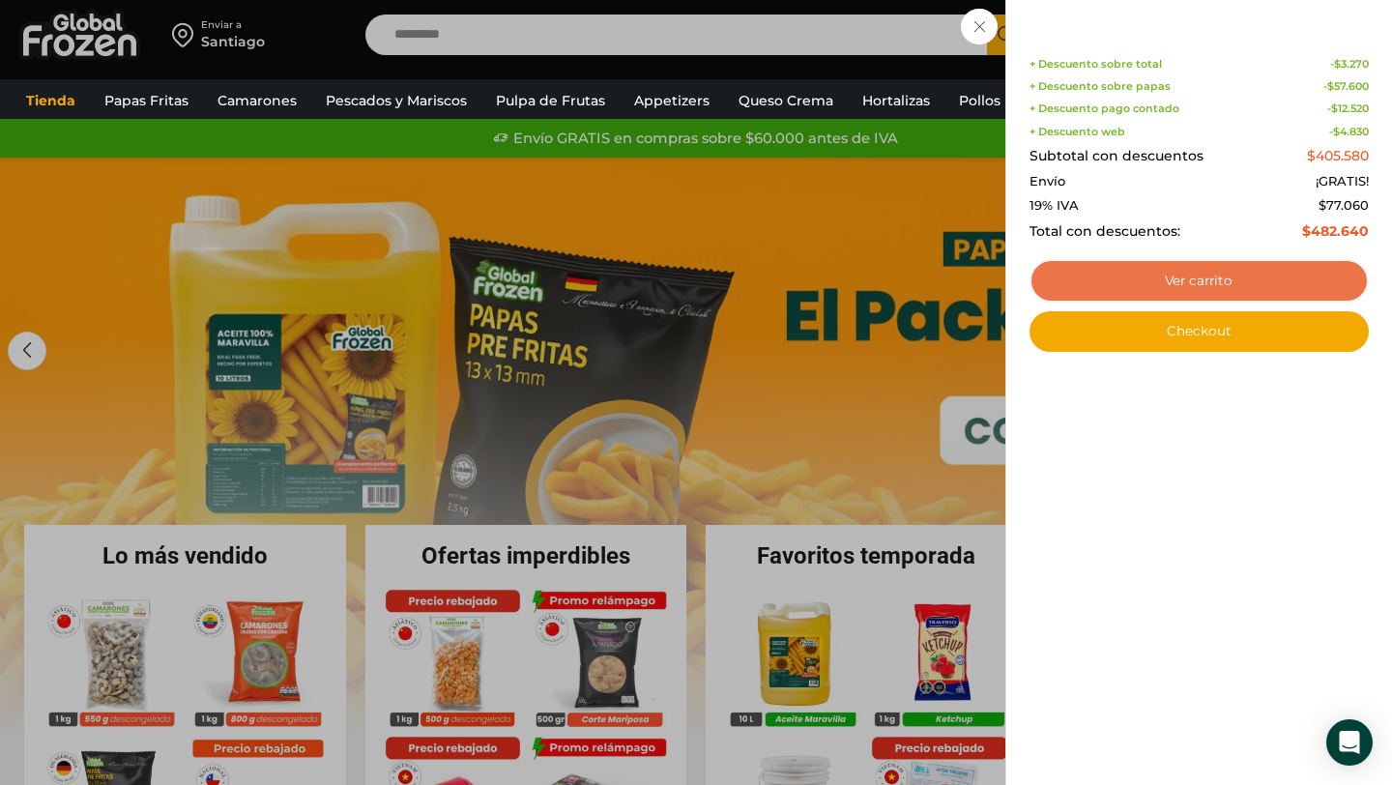
click at [1250, 289] on link "Ver carrito" at bounding box center [1199, 281] width 339 height 44
click at [1235, 280] on link "Ver carrito" at bounding box center [1199, 281] width 339 height 44
click at [1233, 277] on link "Ver carrito" at bounding box center [1199, 281] width 339 height 44
click at [1203, 284] on link "Ver carrito" at bounding box center [1199, 281] width 339 height 44
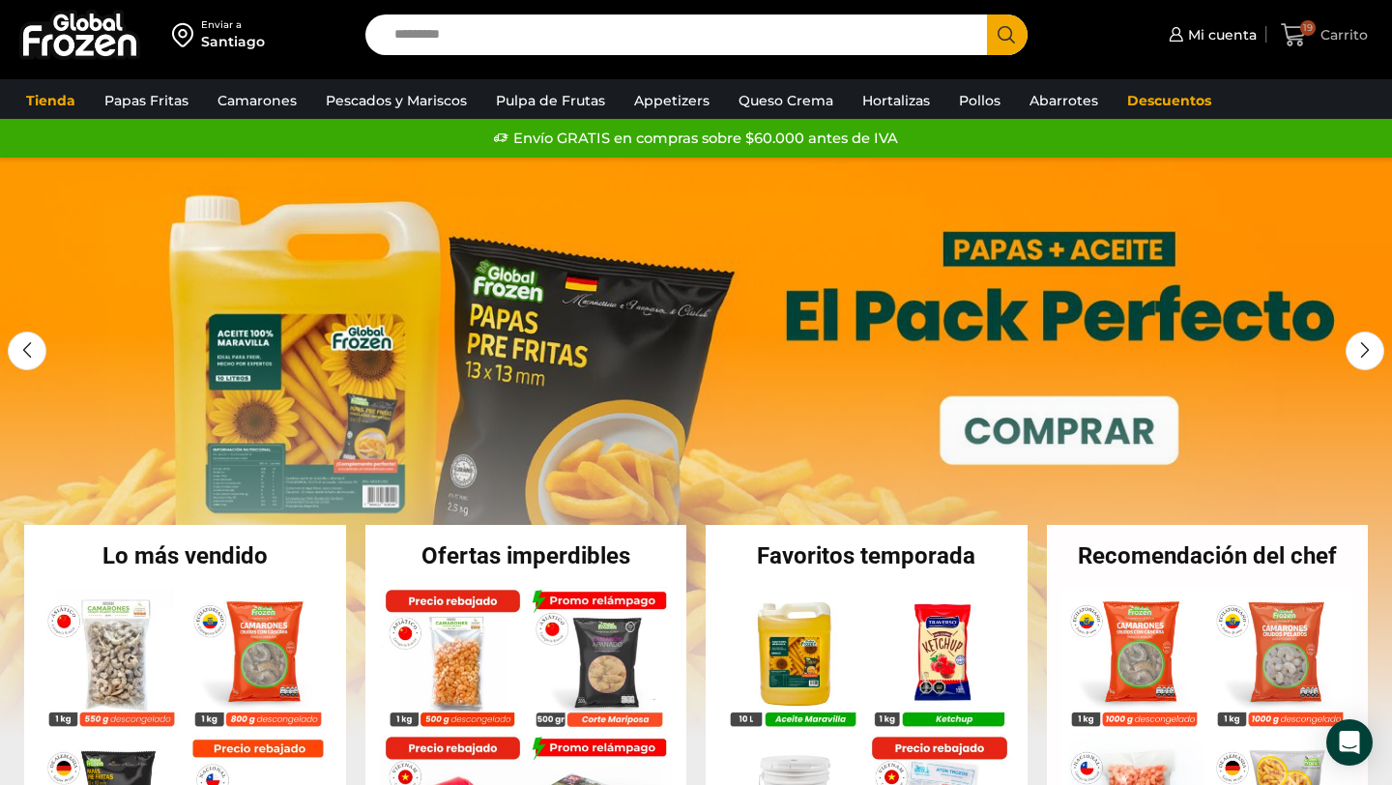
click at [1315, 36] on span "19" at bounding box center [1298, 35] width 34 height 26
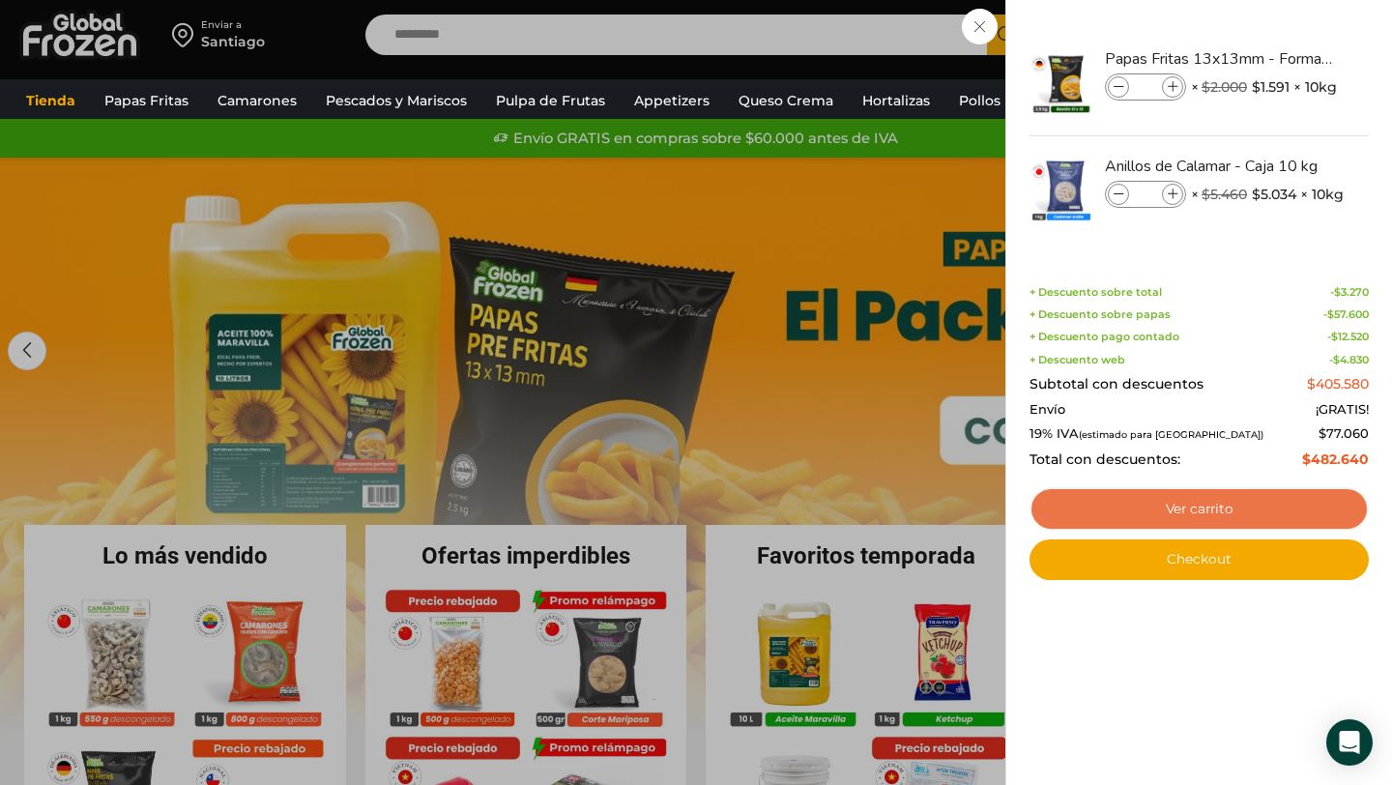
click at [1171, 510] on link "Ver carrito" at bounding box center [1199, 509] width 339 height 44
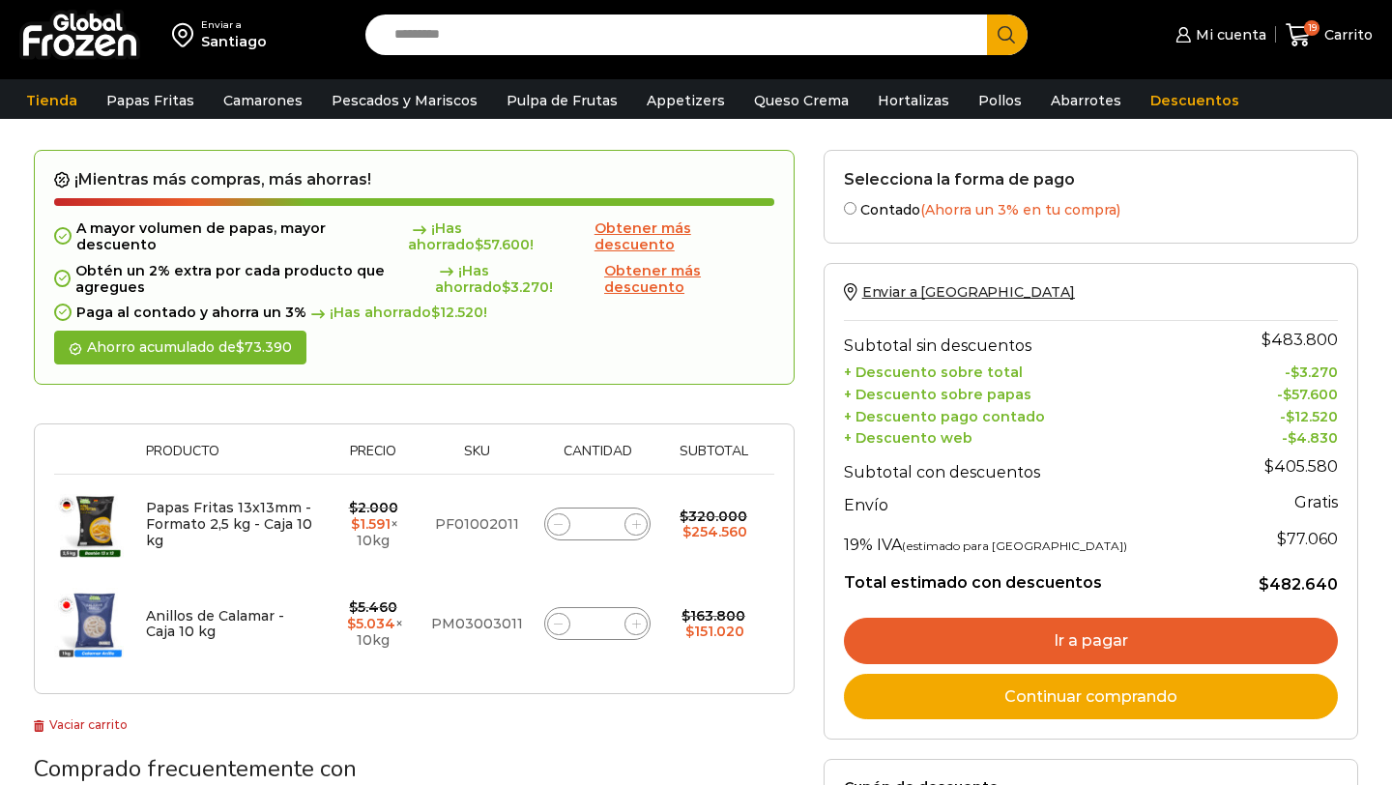
scroll to position [69, 0]
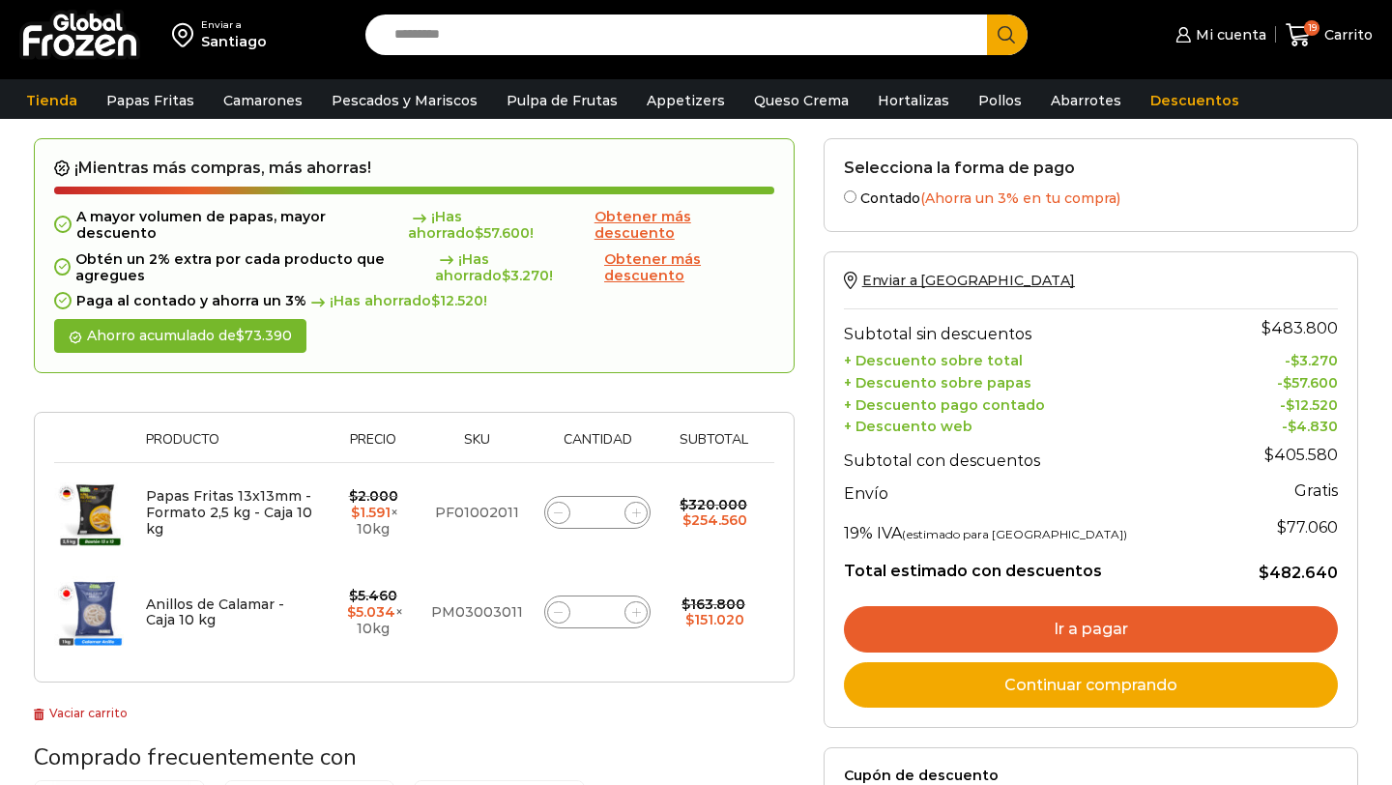
click at [1061, 635] on link "Ir a pagar" at bounding box center [1091, 629] width 494 height 46
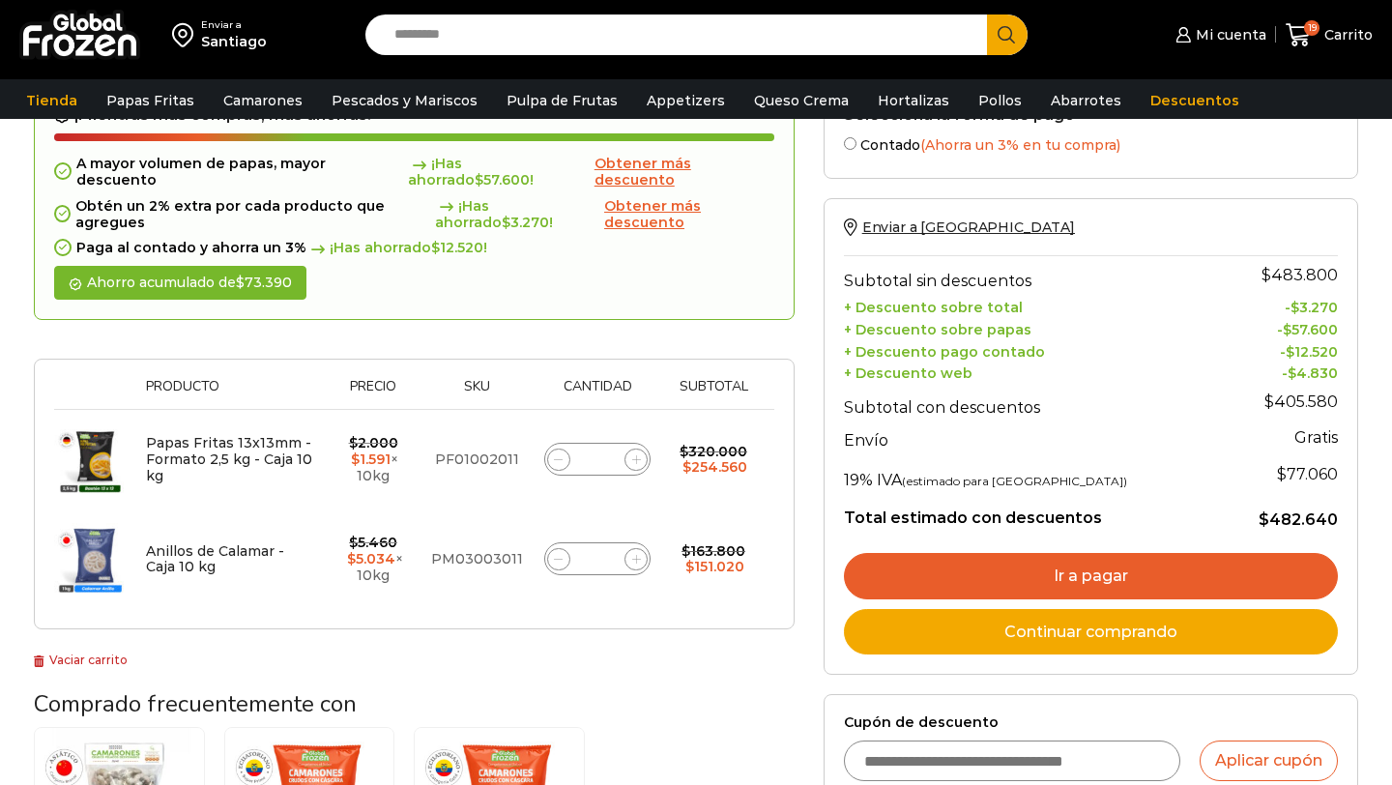
scroll to position [136, 0]
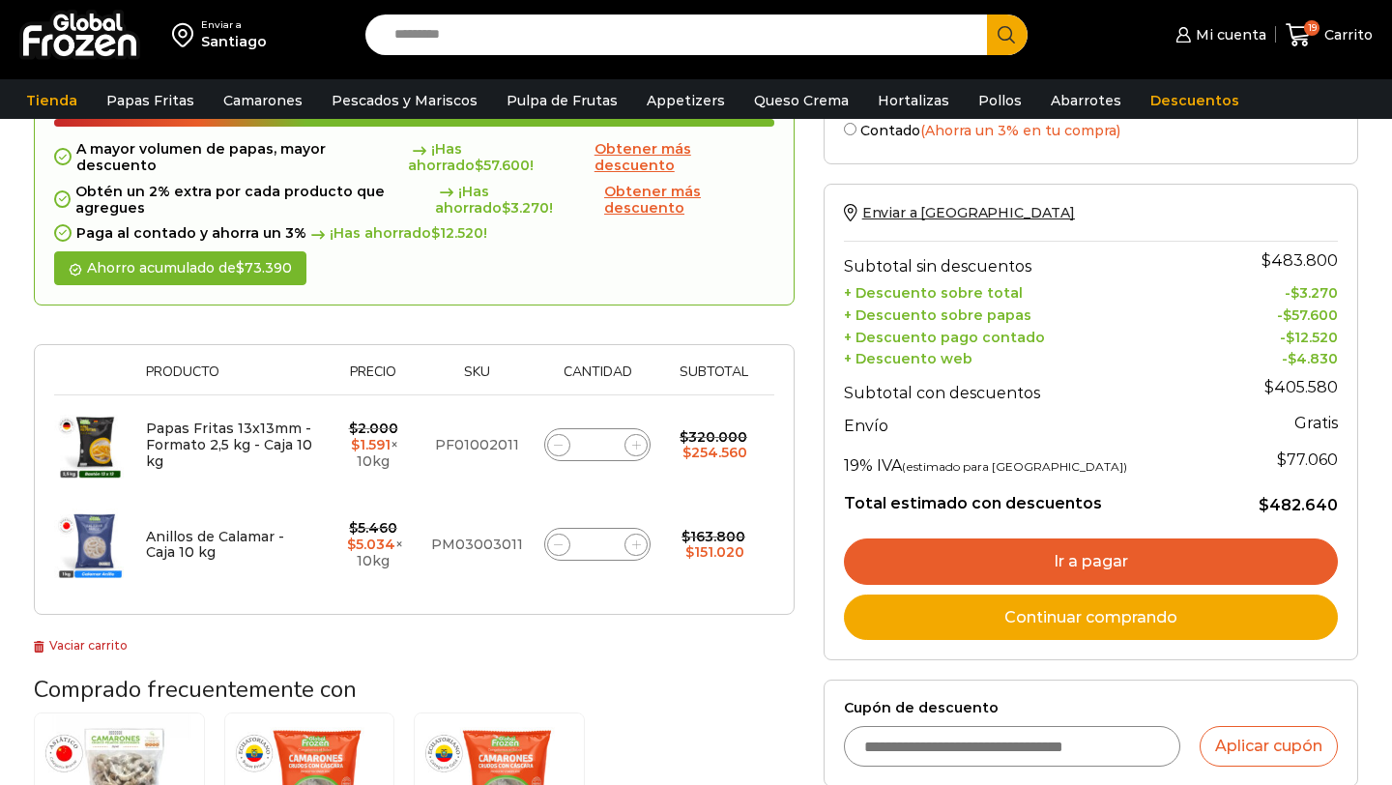
click at [1047, 562] on link "Ir a pagar" at bounding box center [1091, 562] width 494 height 46
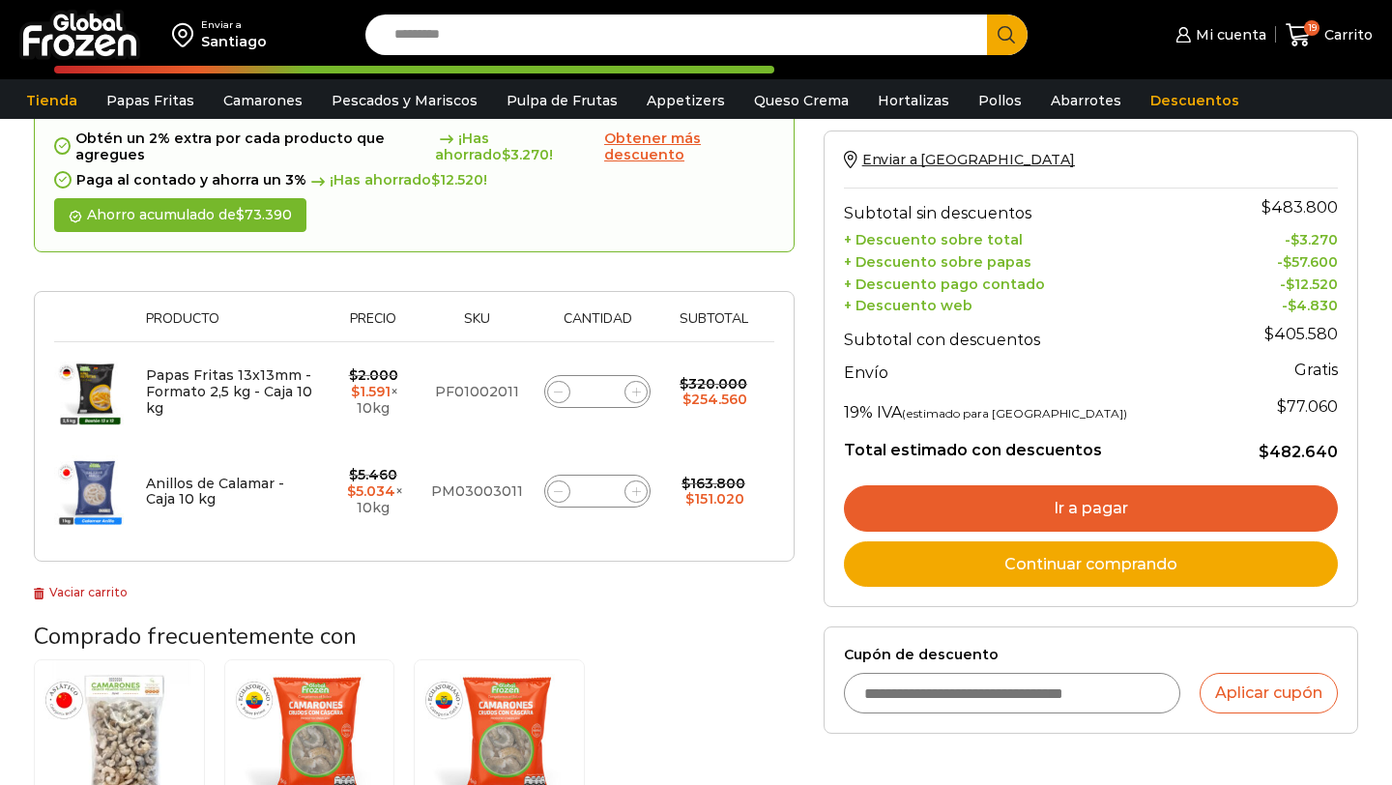
scroll to position [0, 0]
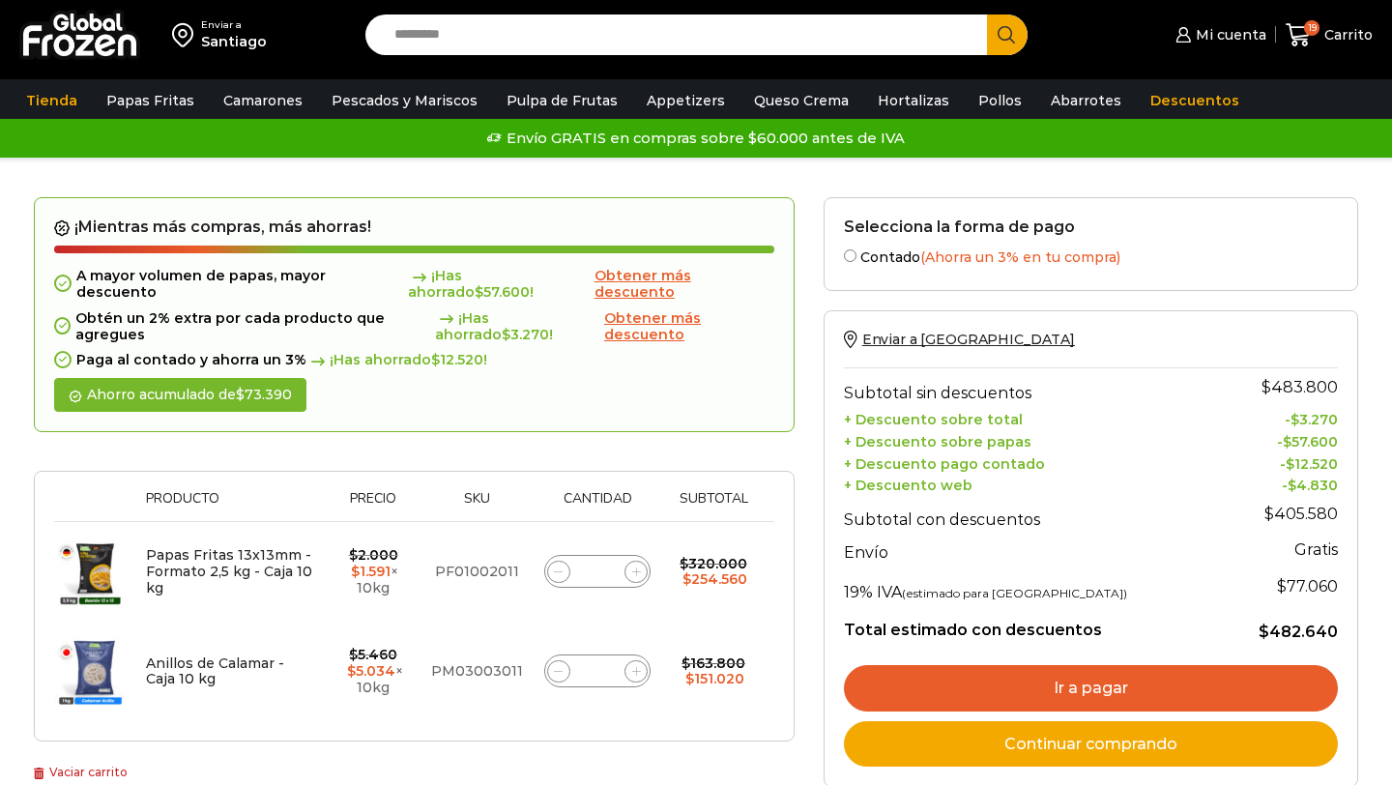
click at [1000, 699] on link "Ir a pagar" at bounding box center [1091, 688] width 494 height 46
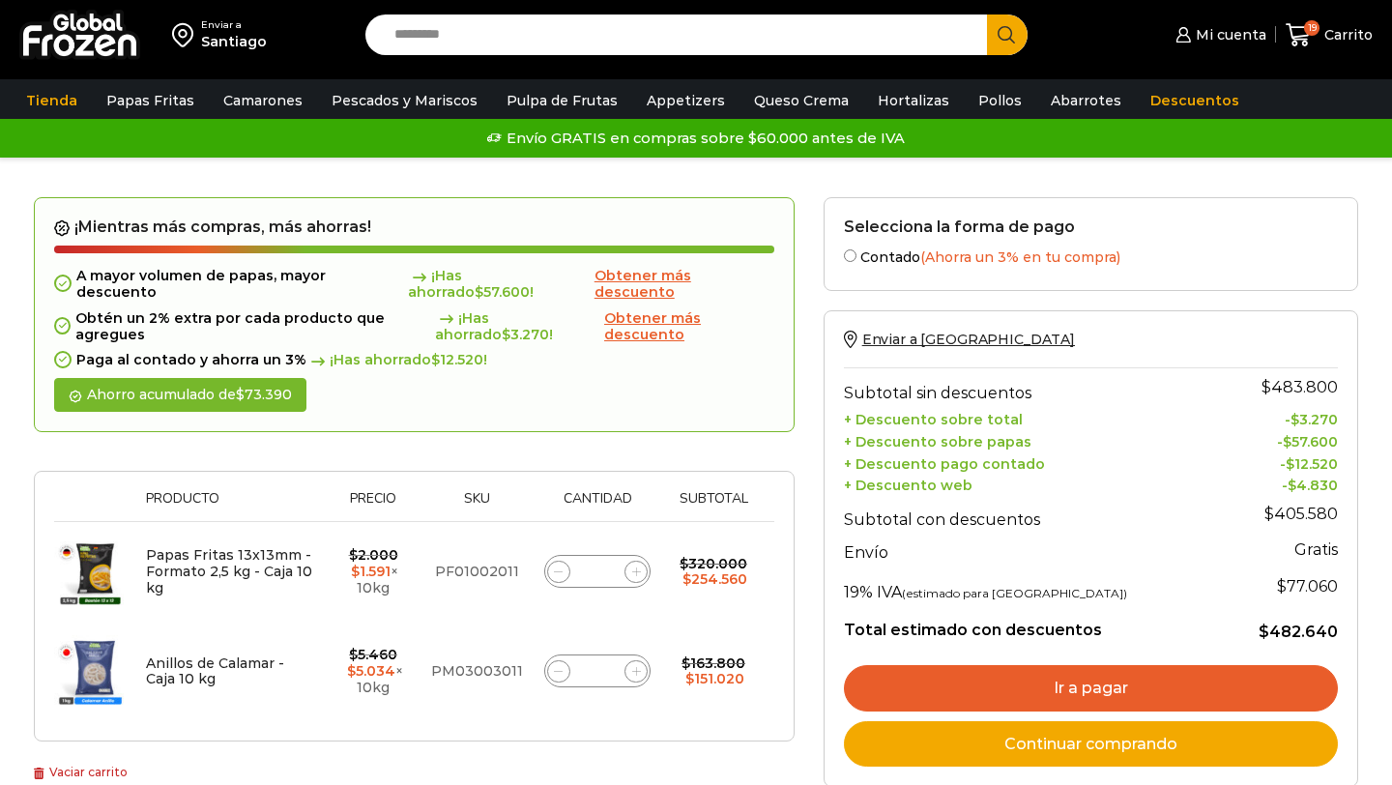
click at [1000, 699] on link "Ir a pagar" at bounding box center [1091, 688] width 494 height 46
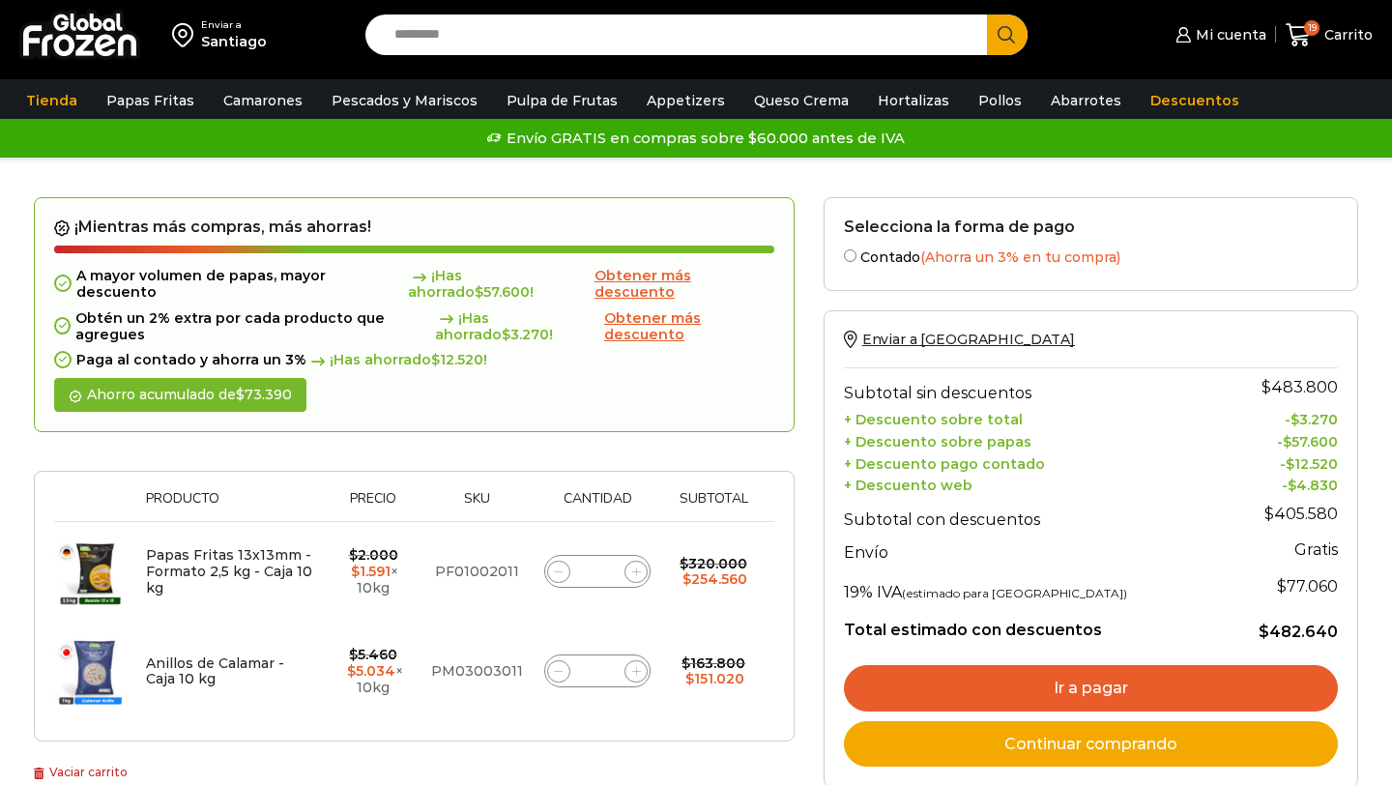
click at [1000, 699] on link "Ir a pagar" at bounding box center [1091, 688] width 494 height 46
click at [1042, 686] on link "Ir a pagar" at bounding box center [1091, 688] width 494 height 46
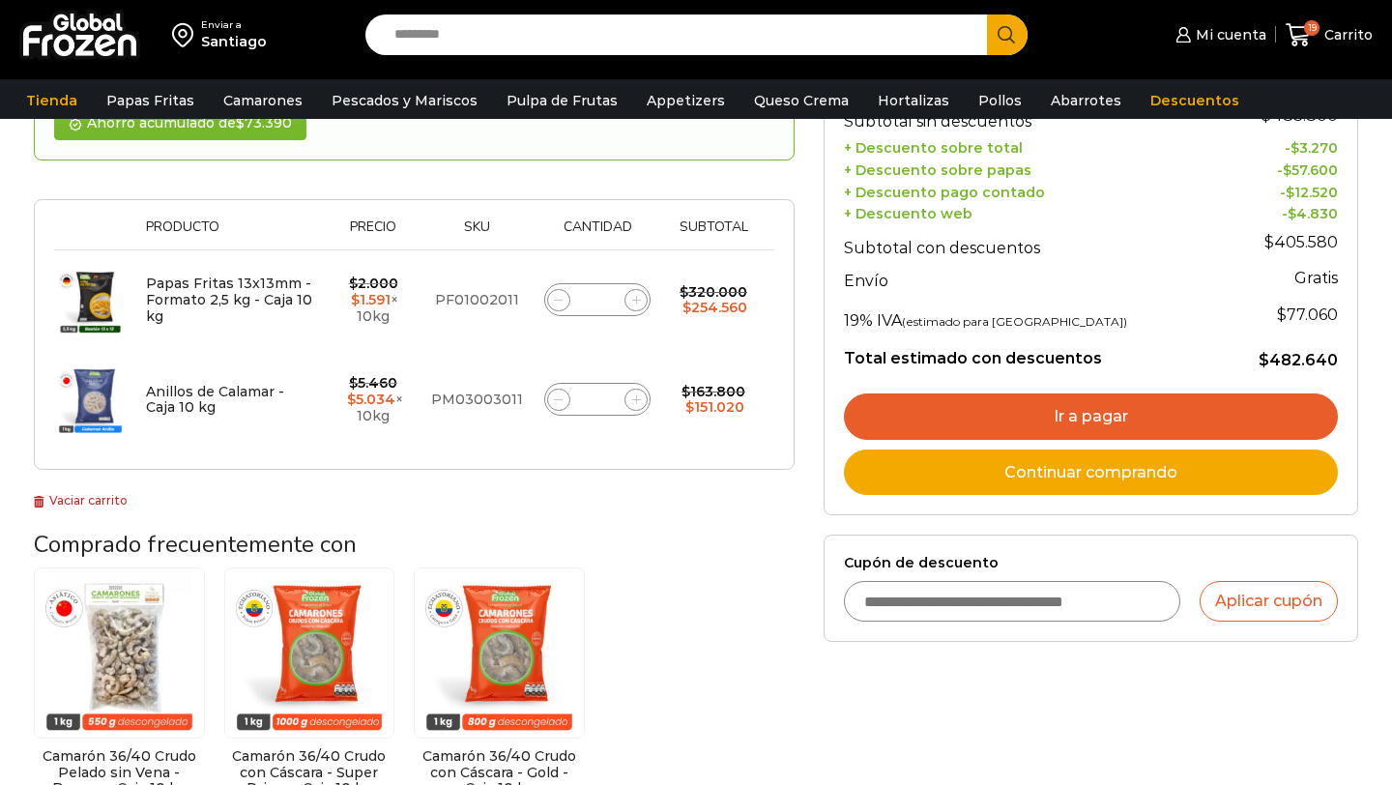
scroll to position [303, 0]
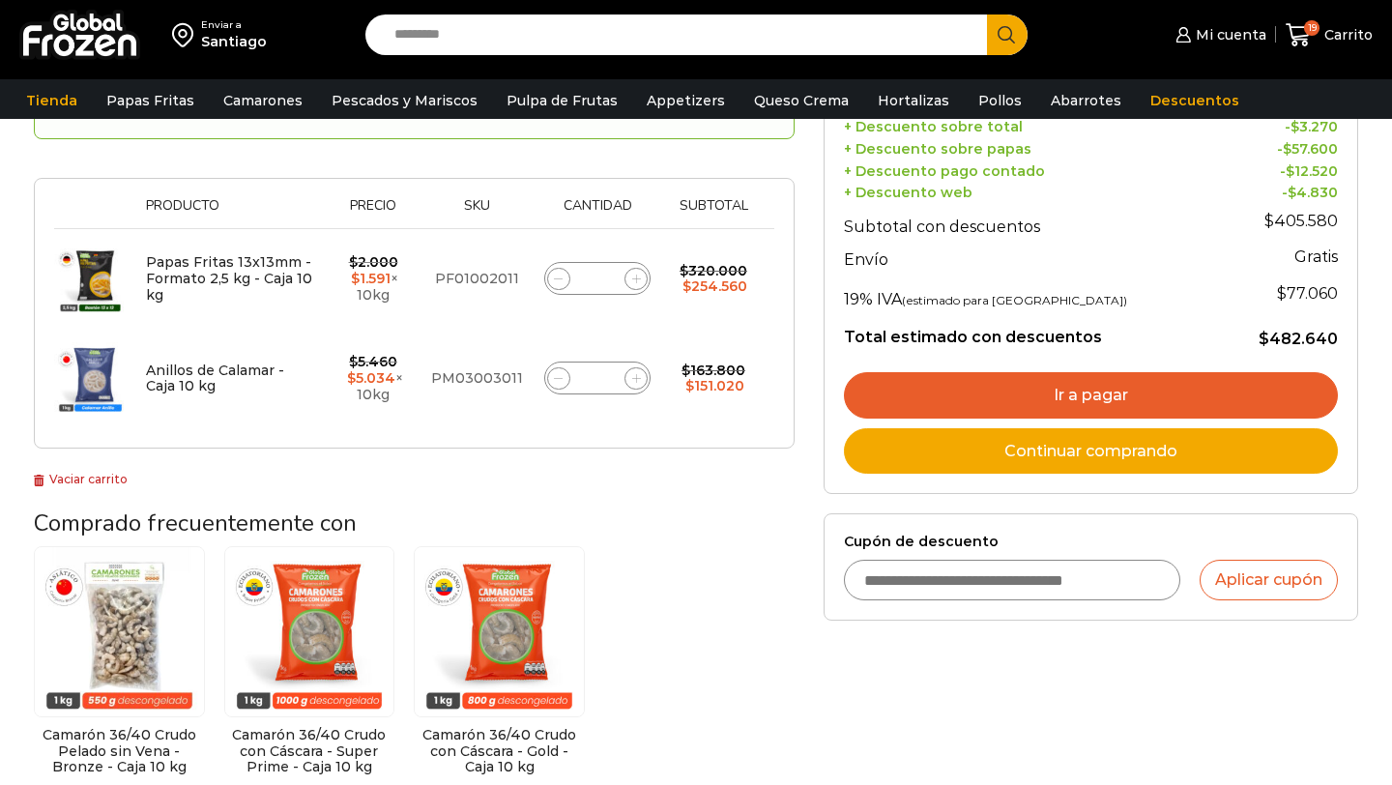
click at [1009, 378] on link "Ir a pagar" at bounding box center [1091, 395] width 494 height 46
click at [1011, 396] on link "Ir a pagar" at bounding box center [1091, 395] width 494 height 46
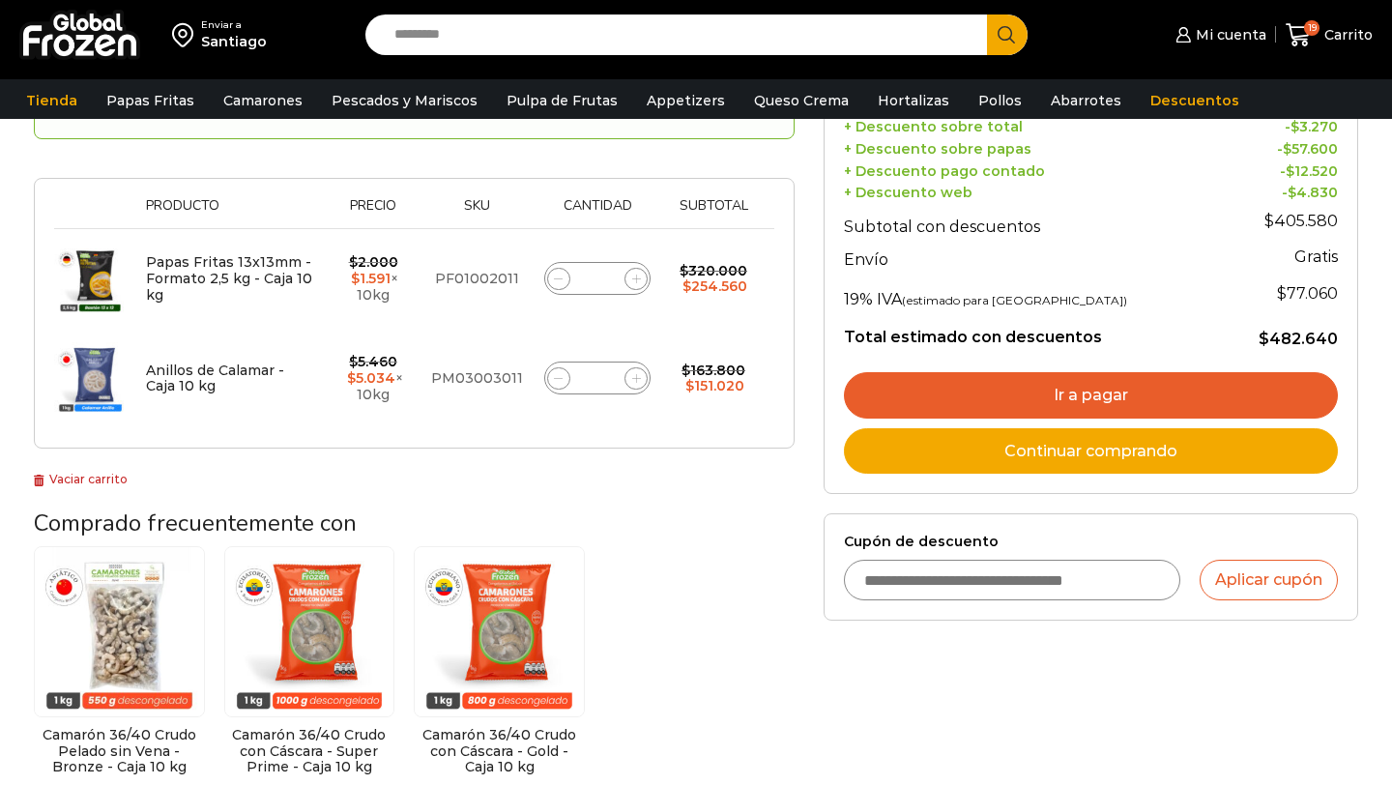
click at [1011, 396] on link "Ir a pagar" at bounding box center [1091, 395] width 494 height 46
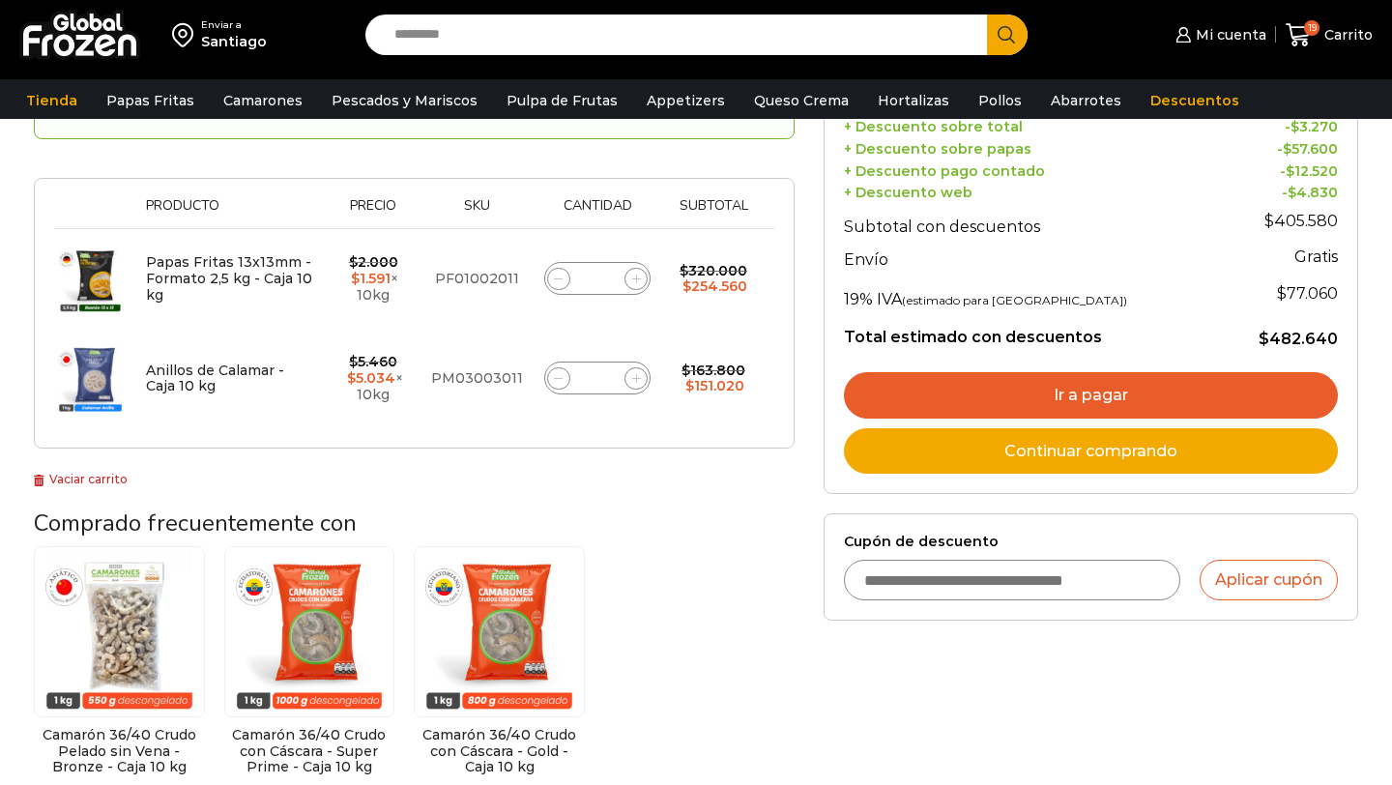
click at [1011, 396] on link "Ir a pagar" at bounding box center [1091, 395] width 494 height 46
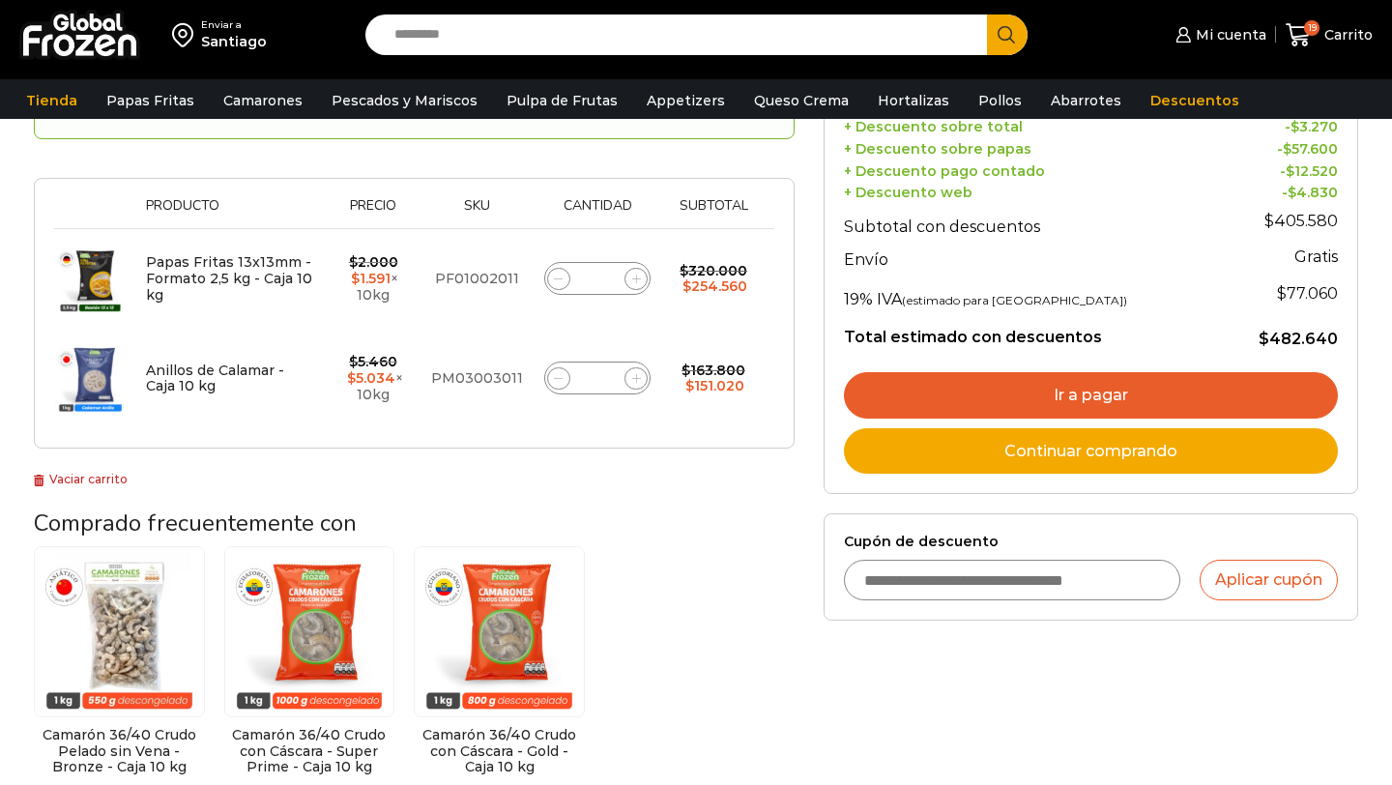
click at [1011, 396] on link "Ir a pagar" at bounding box center [1091, 395] width 494 height 46
